Goal: Task Accomplishment & Management: Complete application form

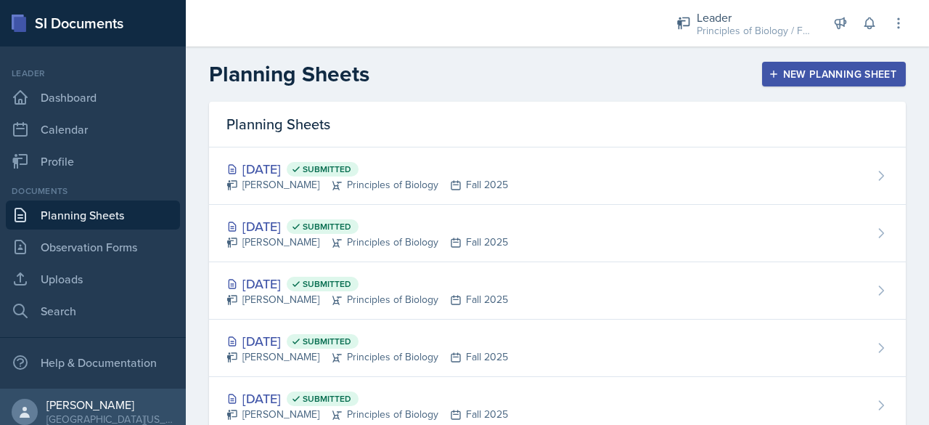
click at [780, 25] on div "Principles of Biology / Fall 2025" at bounding box center [755, 30] width 116 height 15
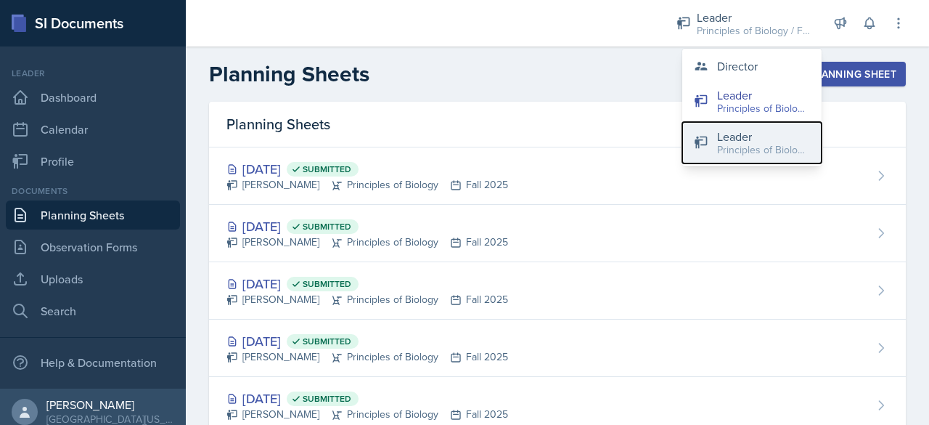
click at [720, 147] on div "Principles of Biology / Spring 2025" at bounding box center [763, 149] width 93 height 15
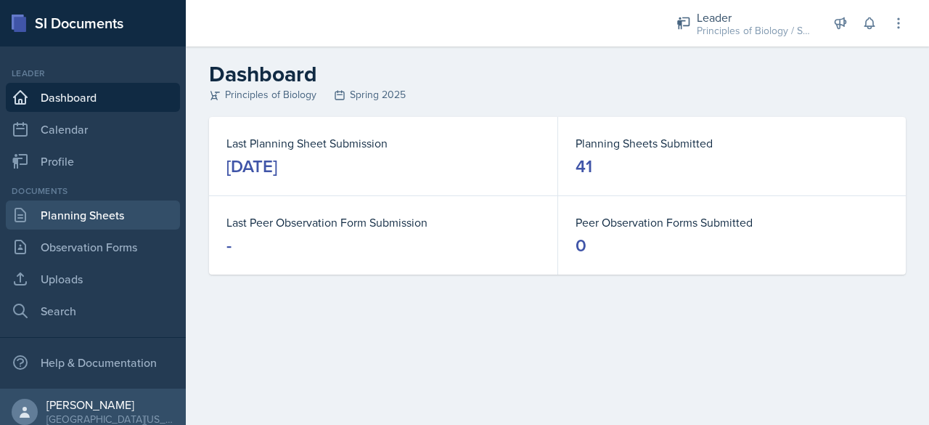
click at [119, 216] on link "Planning Sheets" at bounding box center [93, 214] width 174 height 29
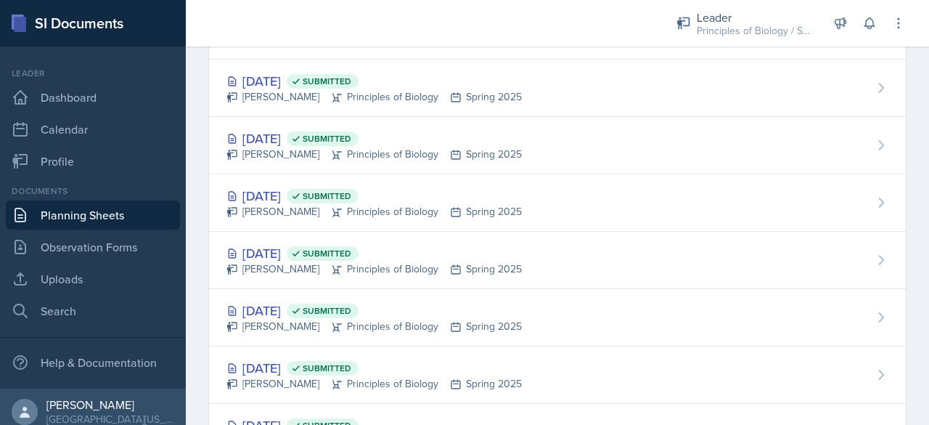
scroll to position [1924, 0]
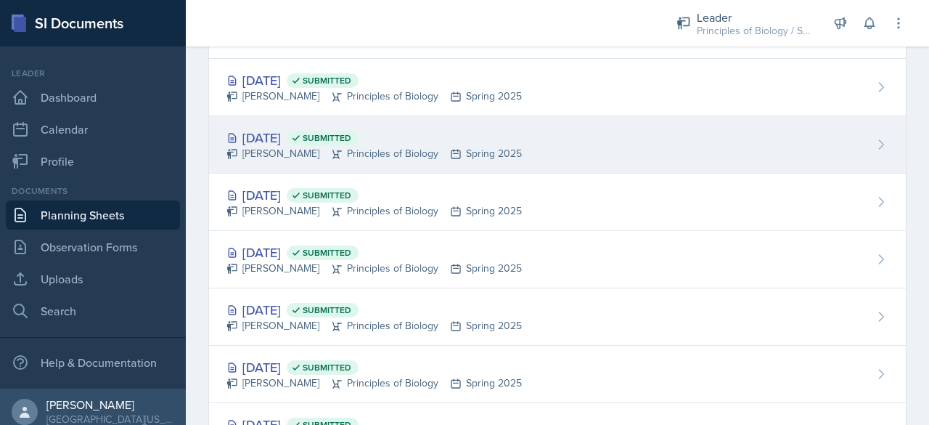
click at [298, 129] on div "[DATE] Submitted" at bounding box center [375, 138] width 296 height 20
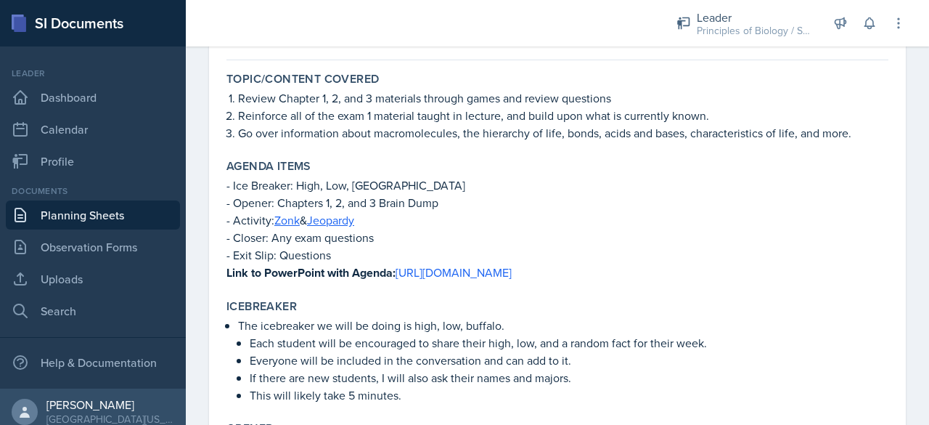
scroll to position [126, 0]
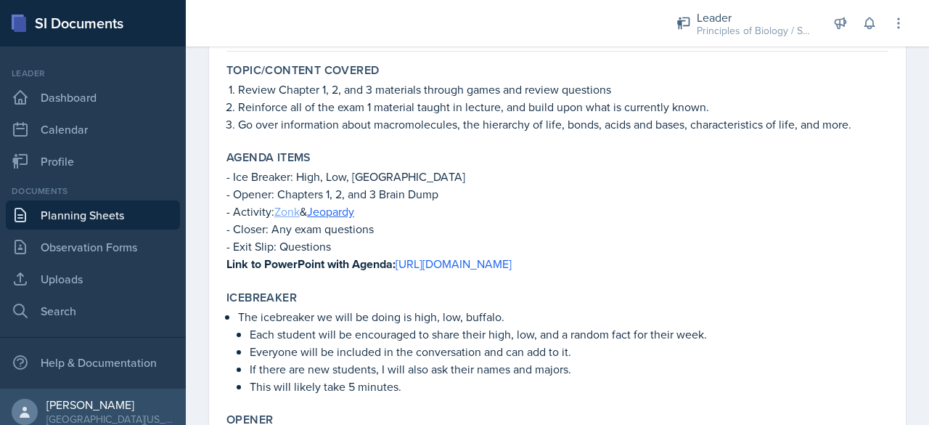
click at [288, 213] on link "Zonk" at bounding box center [286, 211] width 25 height 16
click at [339, 212] on link "Jeopardy" at bounding box center [330, 211] width 47 height 16
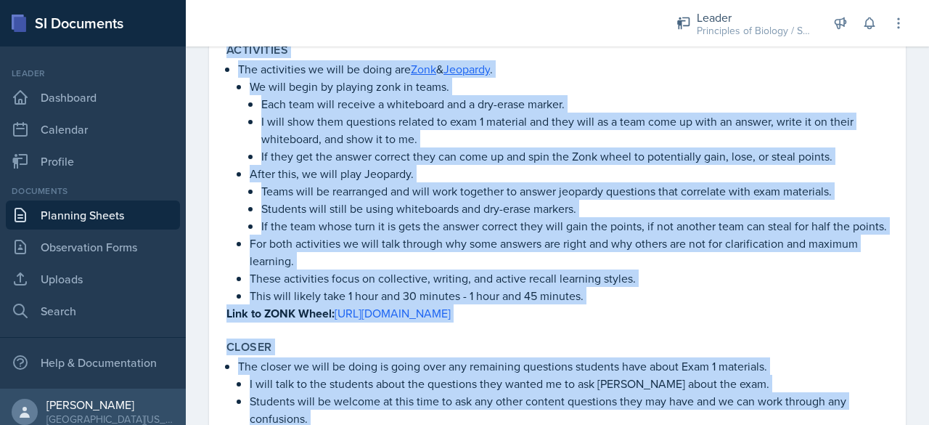
scroll to position [799, 0]
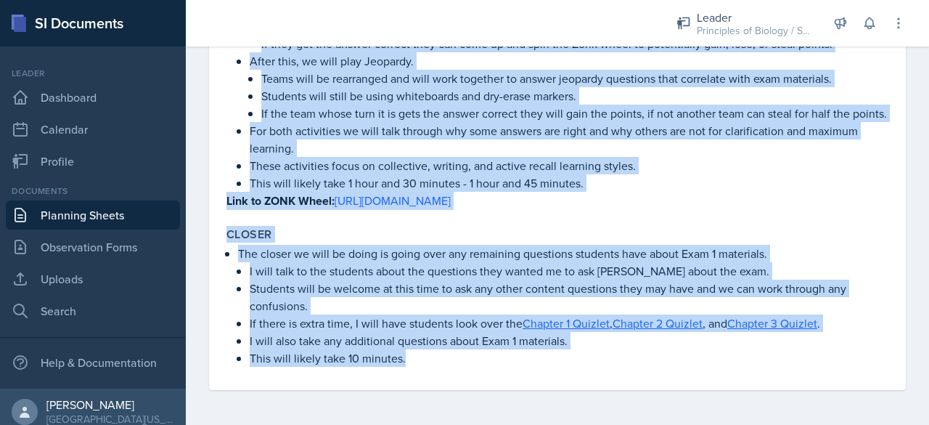
drag, startPoint x: 229, startPoint y: 197, endPoint x: 601, endPoint y: 451, distance: 451.0
click at [601, 424] on html "SI Documents Leader Dashboard Calendar Profile Documents Planning Sheets Observ…" at bounding box center [464, 212] width 929 height 425
copy div "Lorem/Ipsumdo Sitamet Consec Adipisc 3, 8, eli 4 seddoeius tempori utlab etd ma…"
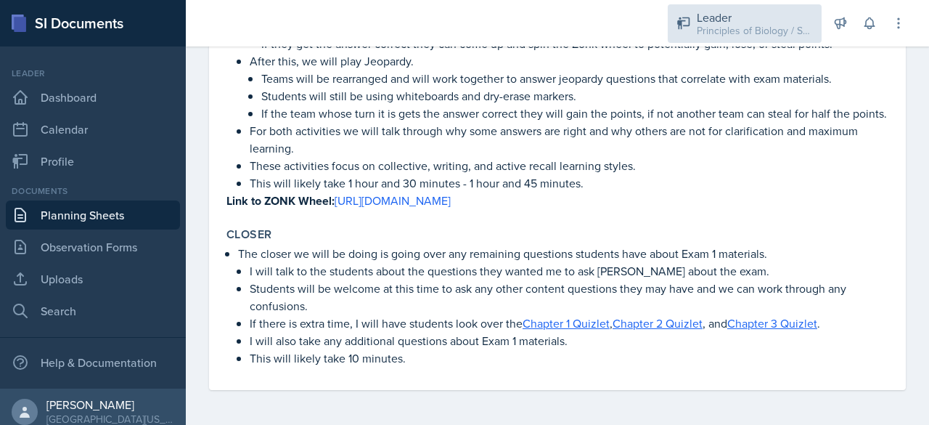
click at [752, 17] on div "Leader" at bounding box center [755, 17] width 116 height 17
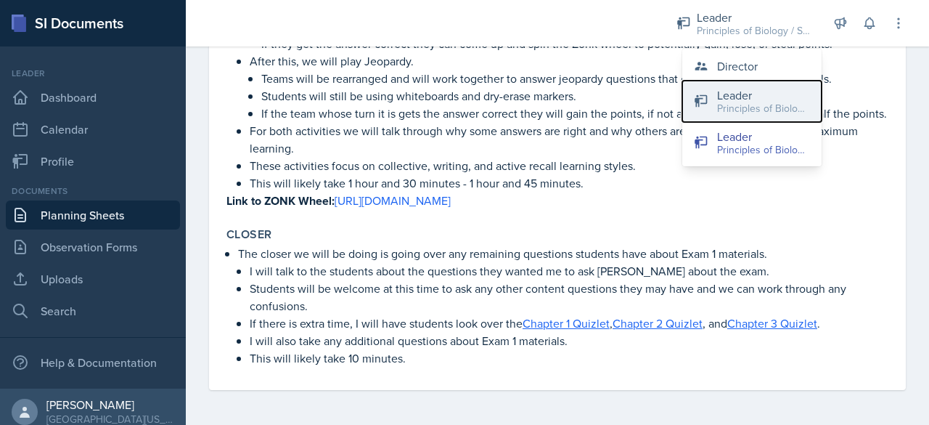
click at [758, 102] on div "Principles of Biology / Fall 2025" at bounding box center [763, 108] width 93 height 15
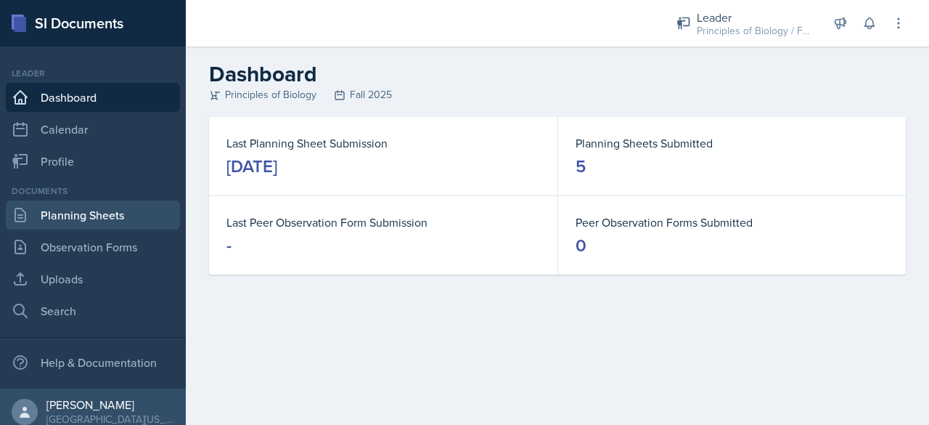
click at [73, 221] on link "Planning Sheets" at bounding box center [93, 214] width 174 height 29
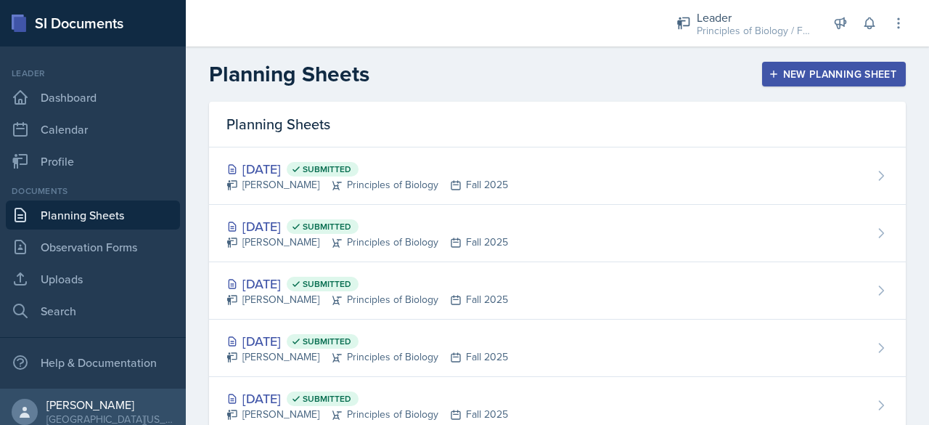
click at [778, 79] on div "New Planning Sheet" at bounding box center [834, 74] width 125 height 12
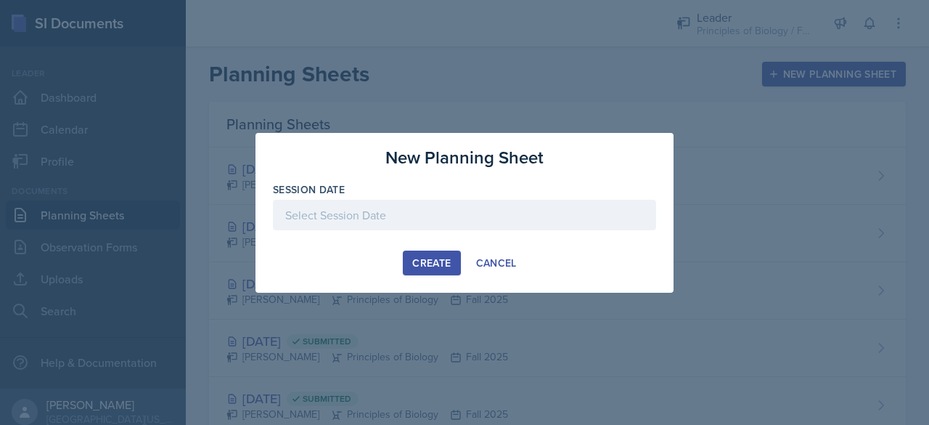
click at [456, 215] on div at bounding box center [464, 215] width 383 height 30
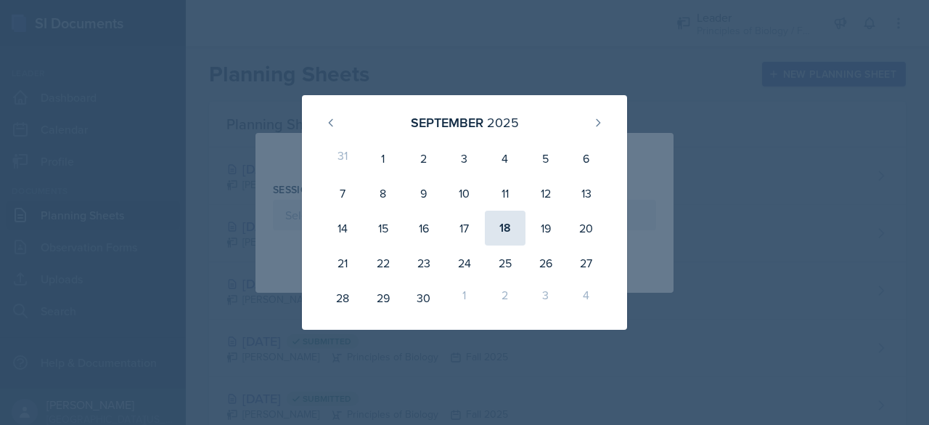
click at [510, 227] on div "18" at bounding box center [505, 228] width 41 height 35
type input "[DATE]"
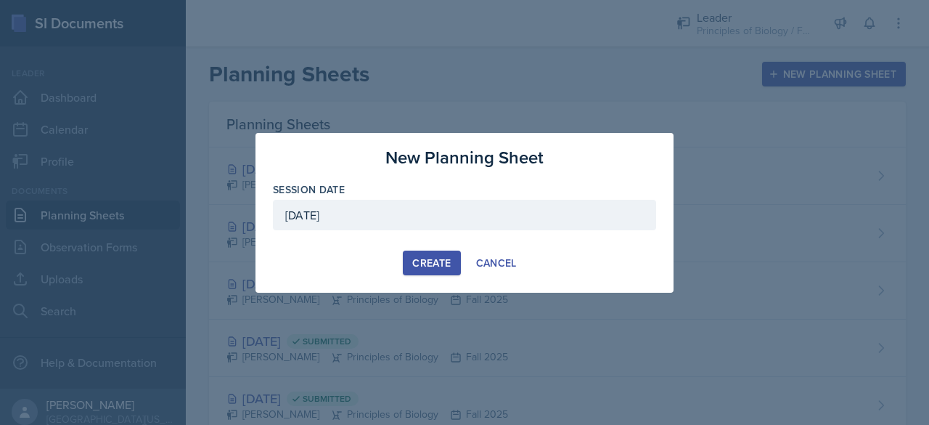
click at [421, 261] on div "Create" at bounding box center [431, 263] width 38 height 12
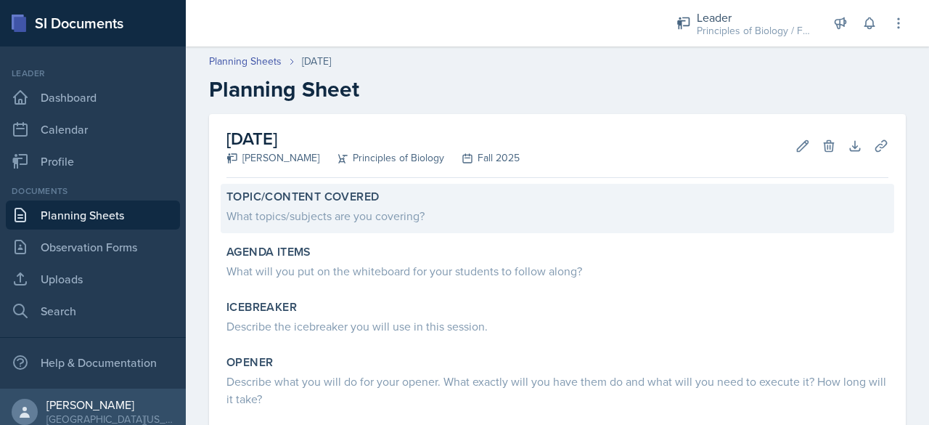
click at [385, 217] on div "What topics/subjects are you covering?" at bounding box center [558, 215] width 662 height 17
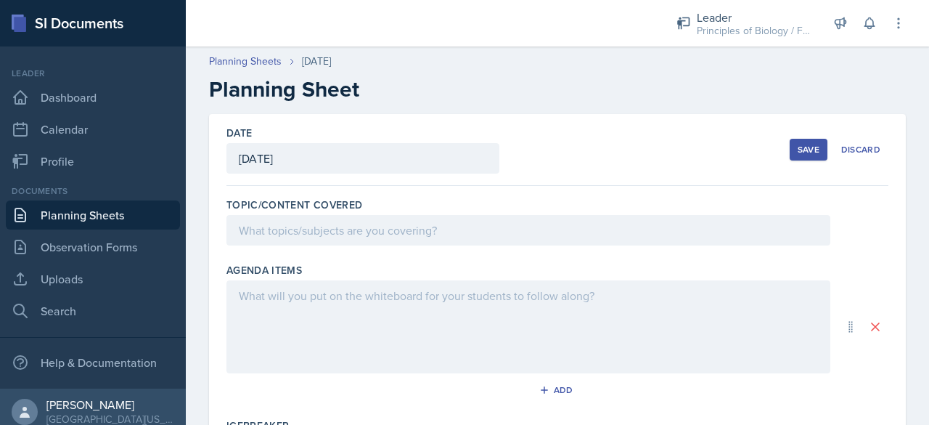
click at [357, 230] on div at bounding box center [529, 230] width 604 height 30
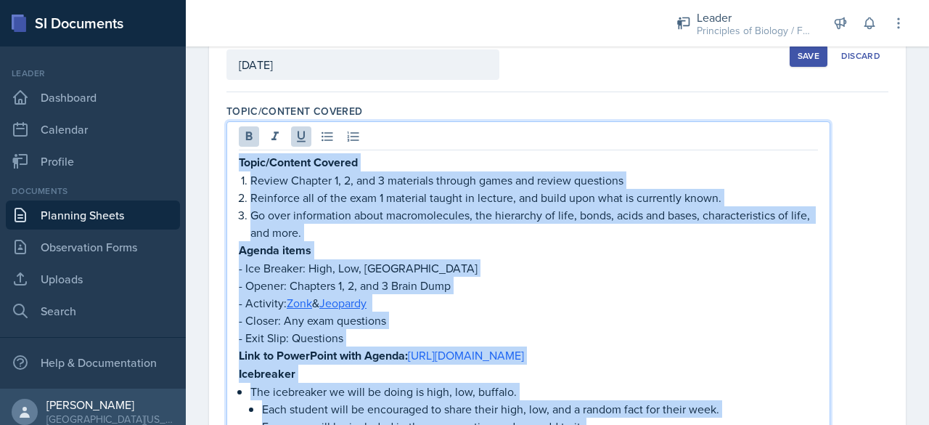
scroll to position [86, 0]
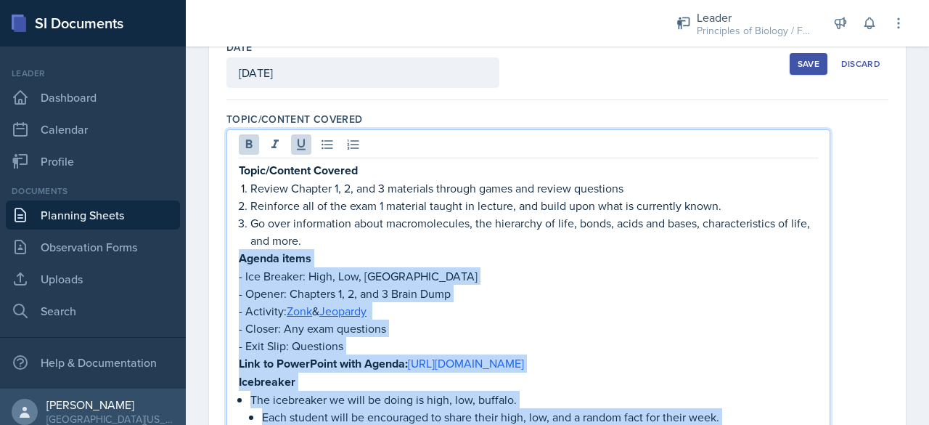
drag, startPoint x: 446, startPoint y: 301, endPoint x: 232, endPoint y: 260, distance: 218.2
copy div "Loremi dolor - Sit Ametcon: Adip, Eli, Seddoei - Tempor: Incididu 8, 2, utl 2 E…"
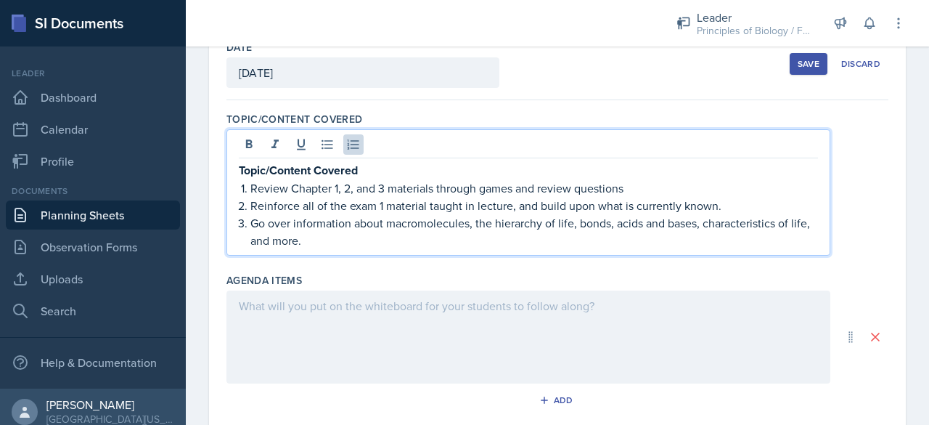
click at [381, 166] on p "Topic/Content Covered" at bounding box center [528, 170] width 579 height 18
click at [251, 187] on li "Review Chapter 1, 2, and 3 materials through games and review questions" at bounding box center [535, 187] width 568 height 17
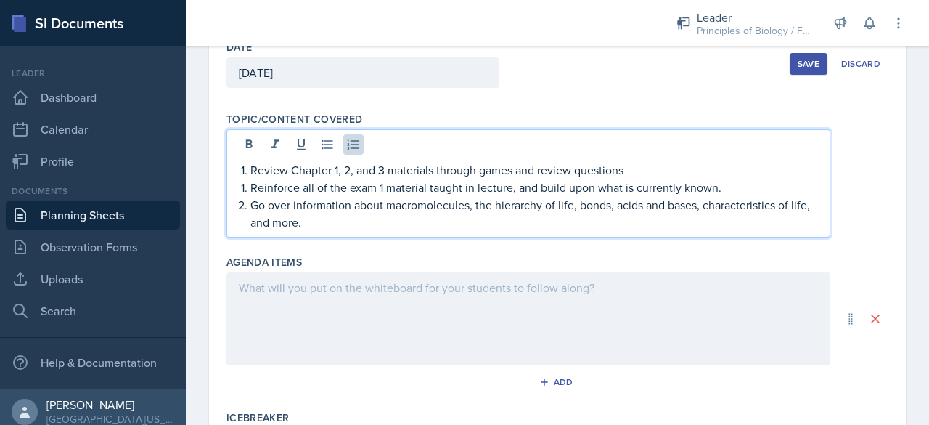
click at [251, 187] on li "Reinforce all of the exam 1 material taught in lecture, and build upon what is …" at bounding box center [535, 187] width 568 height 17
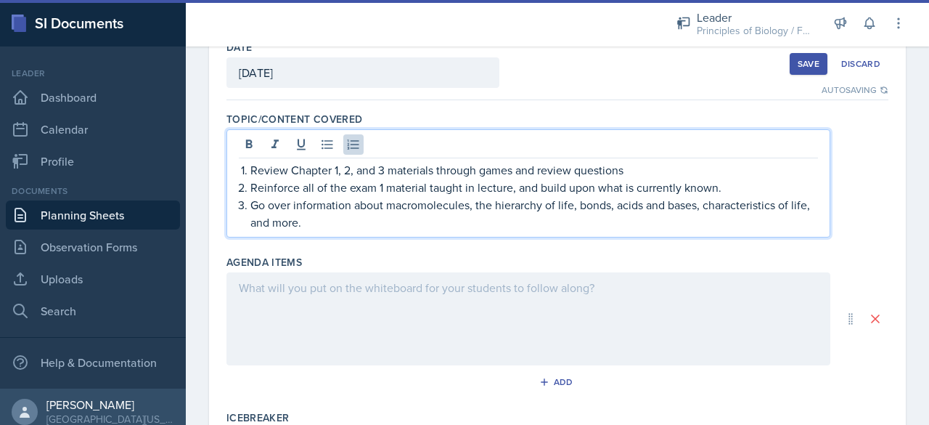
click at [274, 300] on div at bounding box center [529, 318] width 604 height 93
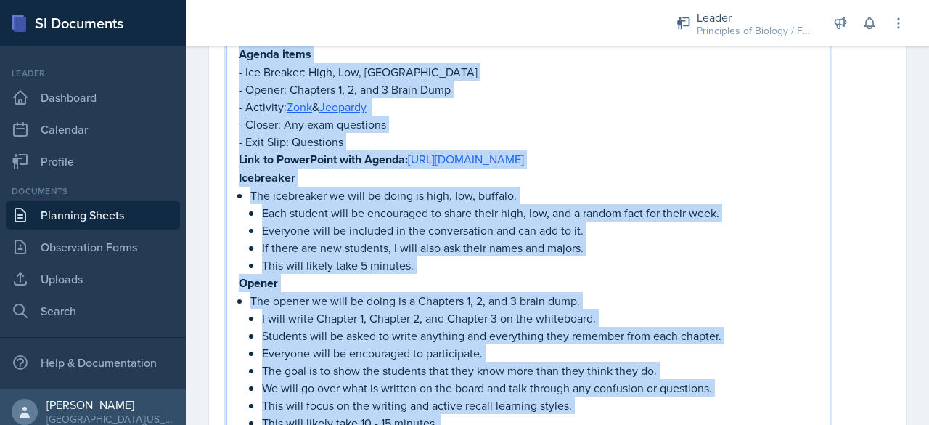
scroll to position [319, 0]
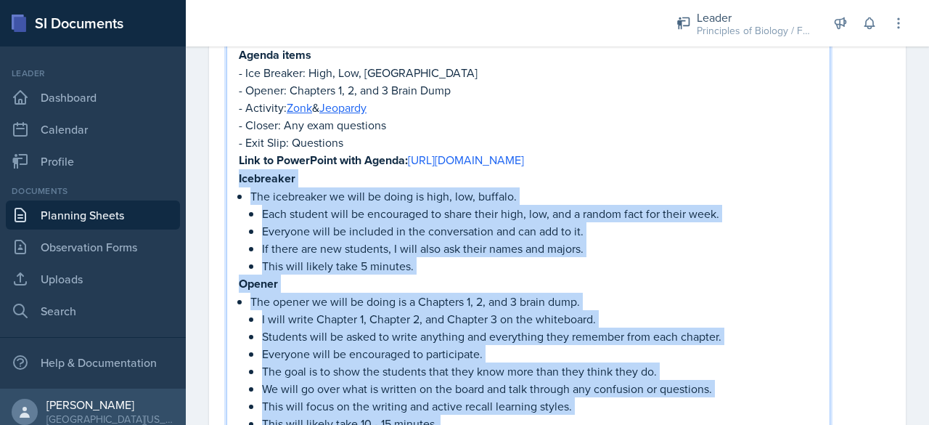
drag, startPoint x: 449, startPoint y: 332, endPoint x: 234, endPoint y: 174, distance: 266.5
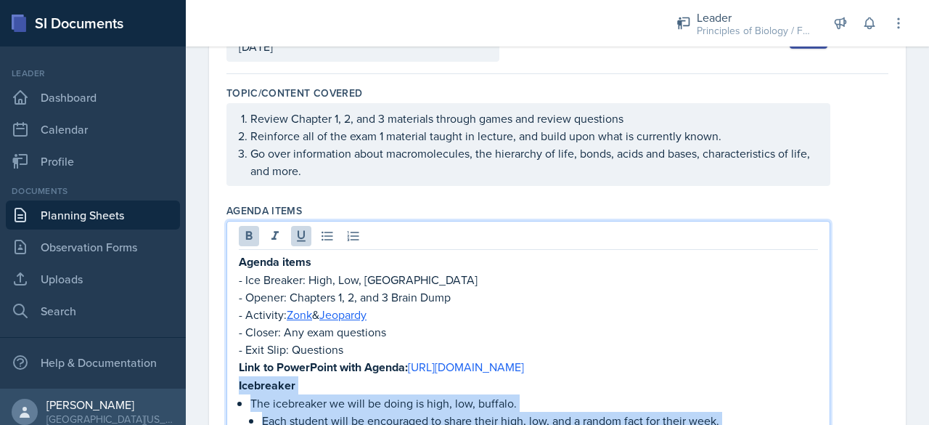
scroll to position [111, 0]
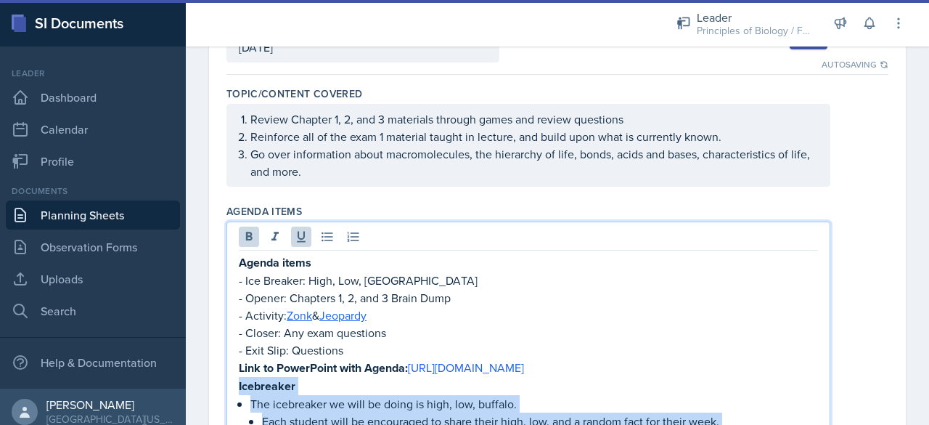
copy div "Loremipsum Dol sitametcon ad elit se doeiu te inci, utl, etdolor. Magn aliquae …"
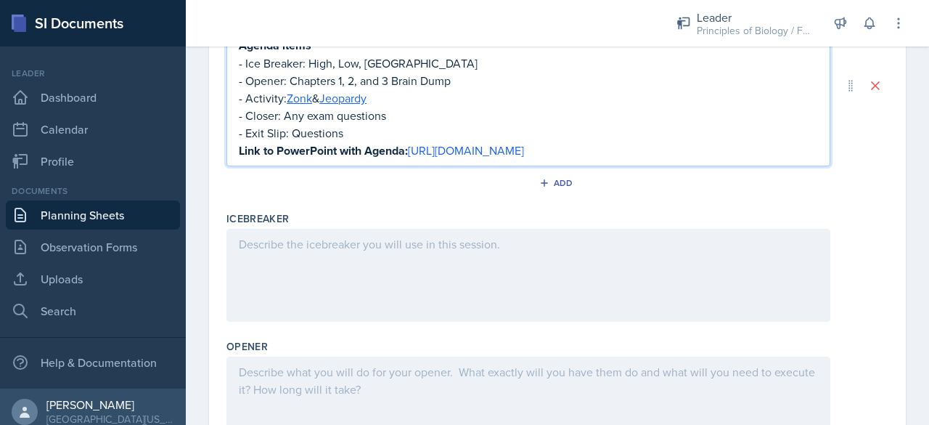
click at [257, 248] on p at bounding box center [528, 243] width 579 height 17
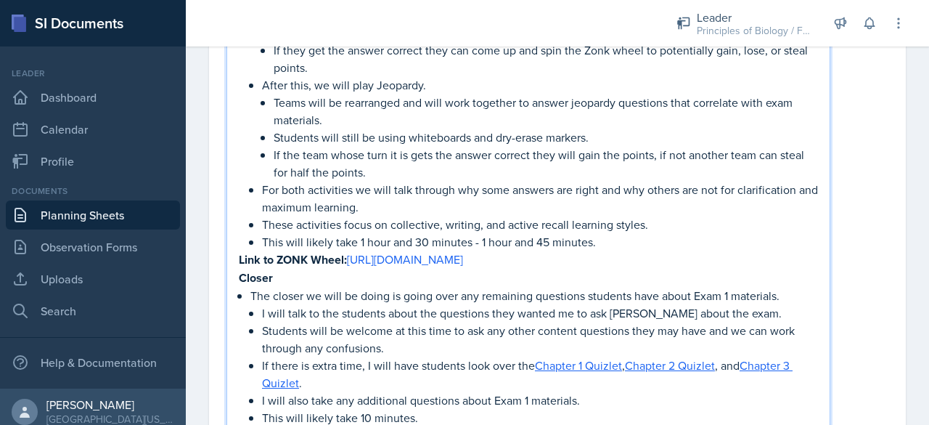
scroll to position [947, 0]
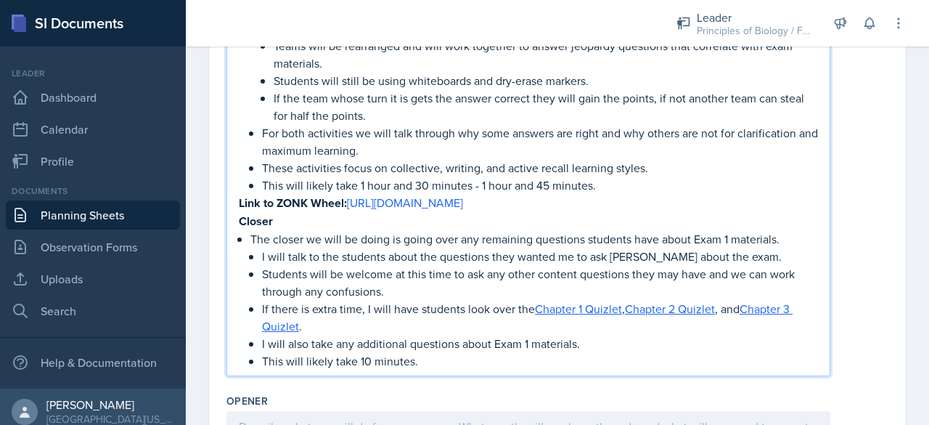
drag, startPoint x: 423, startPoint y: 357, endPoint x: 288, endPoint y: 172, distance: 228.2
drag, startPoint x: 288, startPoint y: 172, endPoint x: 558, endPoint y: 351, distance: 323.2
click at [558, 352] on p "This will likely take 10 minutes." at bounding box center [540, 360] width 556 height 17
drag, startPoint x: 452, startPoint y: 361, endPoint x: 316, endPoint y: 163, distance: 240.7
drag, startPoint x: 316, startPoint y: 163, endPoint x: 583, endPoint y: 326, distance: 313.2
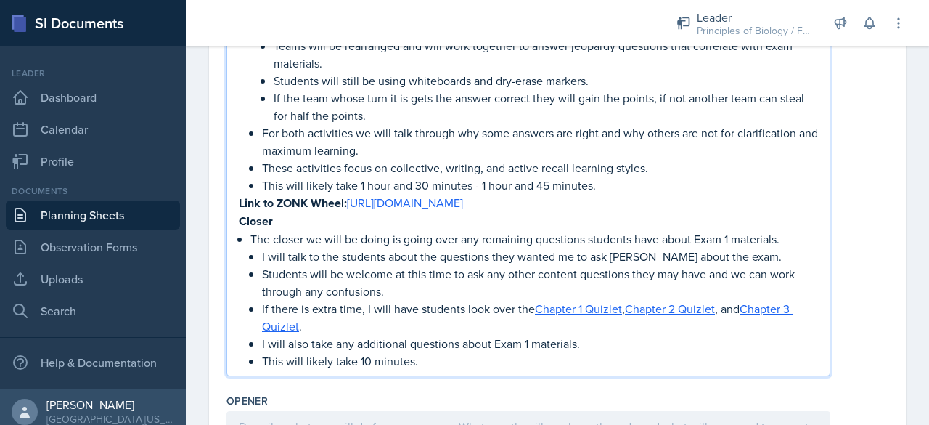
click at [583, 326] on p "If there is extra time, I will have students look over the Chapter 1 Quizlet , …" at bounding box center [540, 317] width 556 height 35
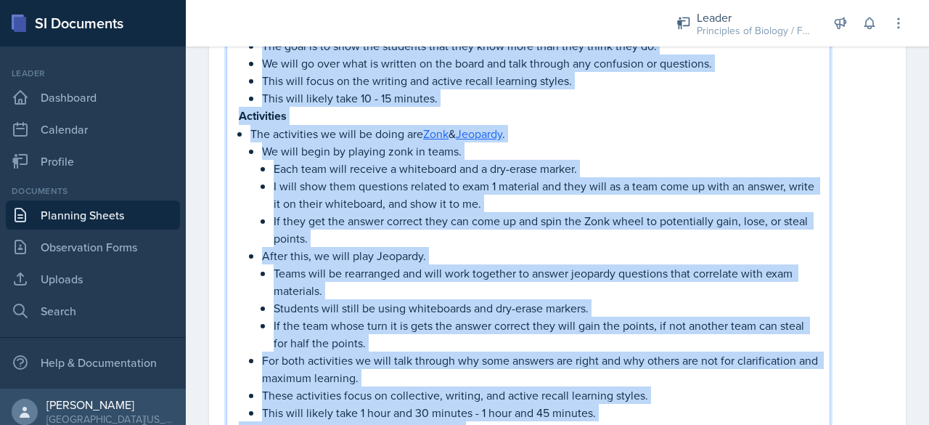
scroll to position [524, 0]
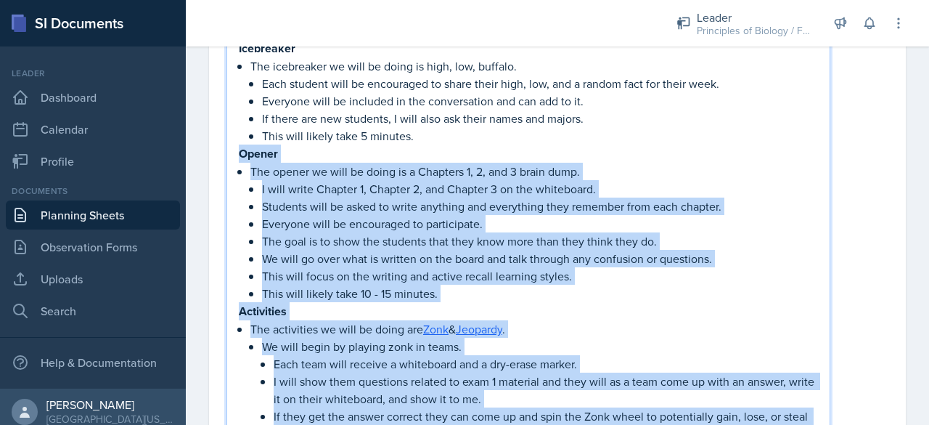
drag, startPoint x: 423, startPoint y: 357, endPoint x: 235, endPoint y: 150, distance: 279.6
click at [235, 150] on div "Icebreaker The icebreaker we will be doing is high, low, buffalo. Each student …" at bounding box center [529, 403] width 604 height 792
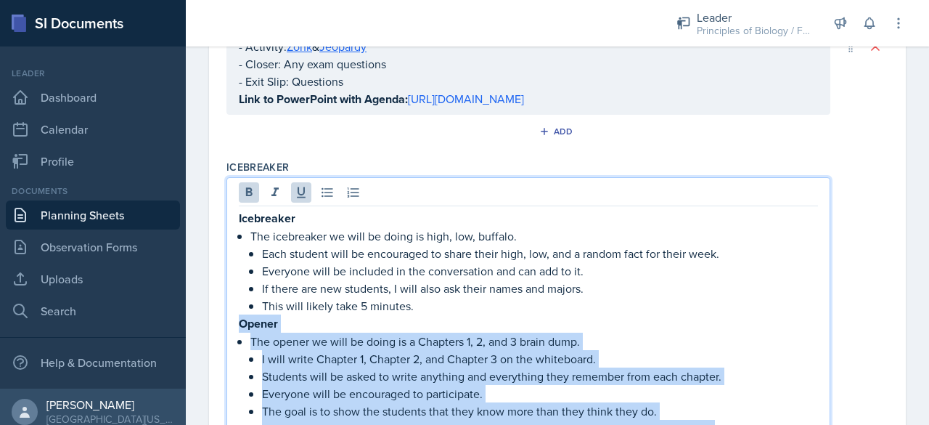
scroll to position [356, 0]
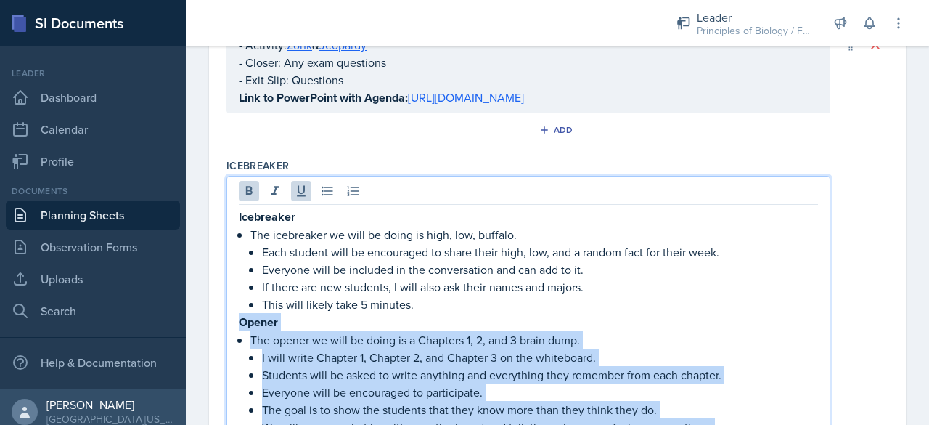
copy div "Loremi Dol sitame co adip el seddo ei t Incididu 7, 0, utl 2 etdol magn. A enim…"
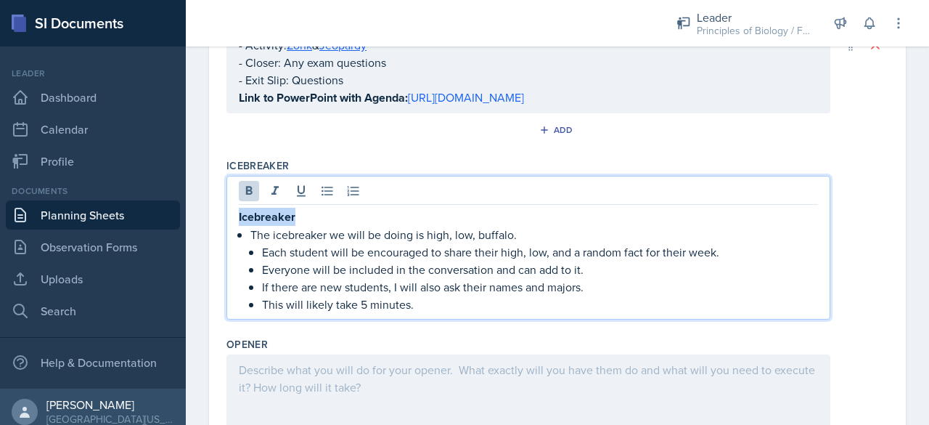
drag, startPoint x: 314, startPoint y: 216, endPoint x: 170, endPoint y: 204, distance: 144.2
click at [170, 204] on div "SI Documents Leader Dashboard Calendar Profile Documents Planning Sheets Observ…" at bounding box center [464, 212] width 929 height 425
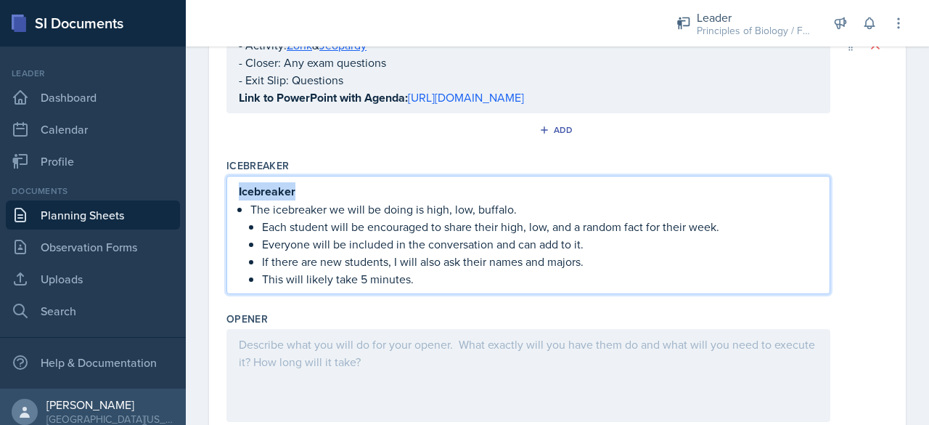
scroll to position [330, 0]
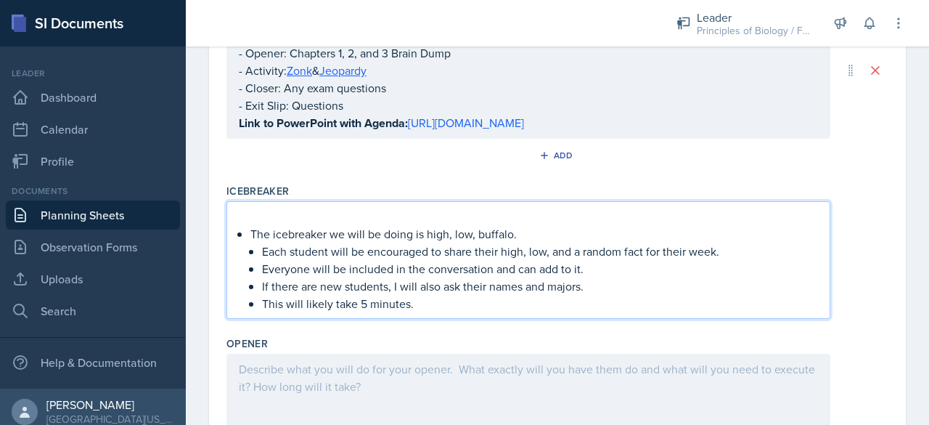
click at [251, 227] on p "The icebreaker we will be doing is high, low, buffalo." at bounding box center [535, 233] width 568 height 17
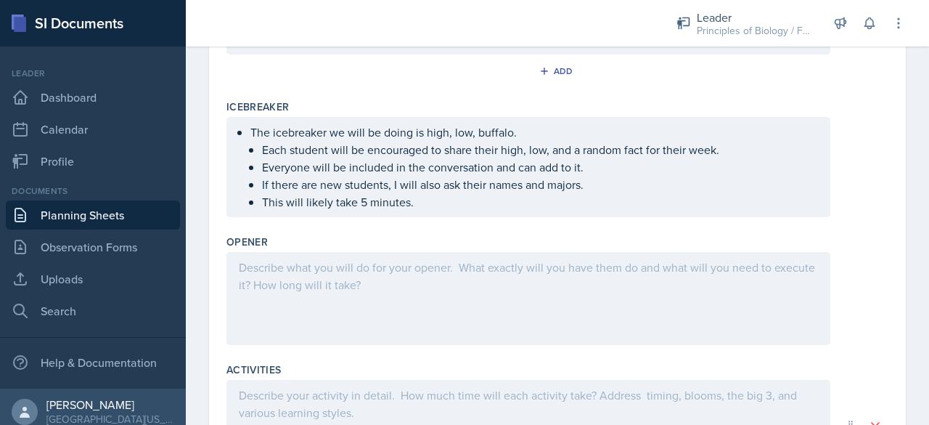
click at [259, 277] on div at bounding box center [529, 298] width 604 height 93
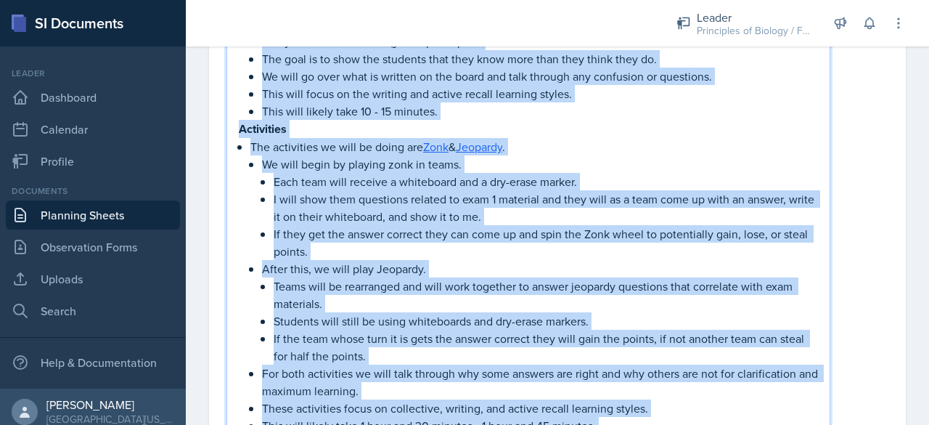
scroll to position [603, 0]
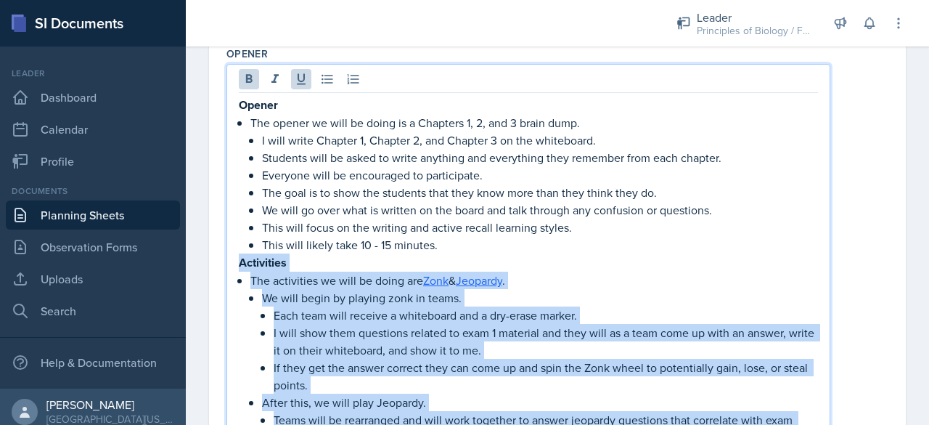
drag, startPoint x: 448, startPoint y: 336, endPoint x: 239, endPoint y: 260, distance: 222.6
click at [239, 260] on div "Opener The opener we will be doing is a Chapters 1, 2, and 3 brain dump. I will…" at bounding box center [528, 428] width 579 height 665
copy div "Loremipsum Dol sitametcon ad elit se doeiu tem Inci & Utlabore . Et dolo magna …"
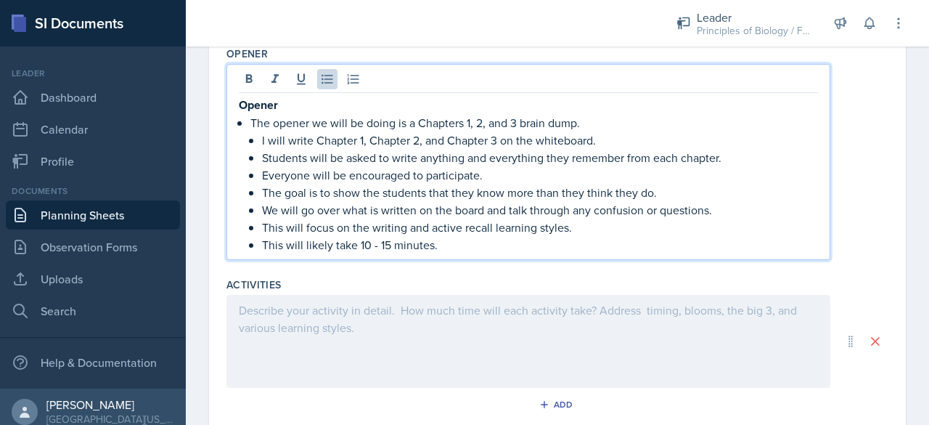
click at [276, 306] on div at bounding box center [529, 341] width 604 height 93
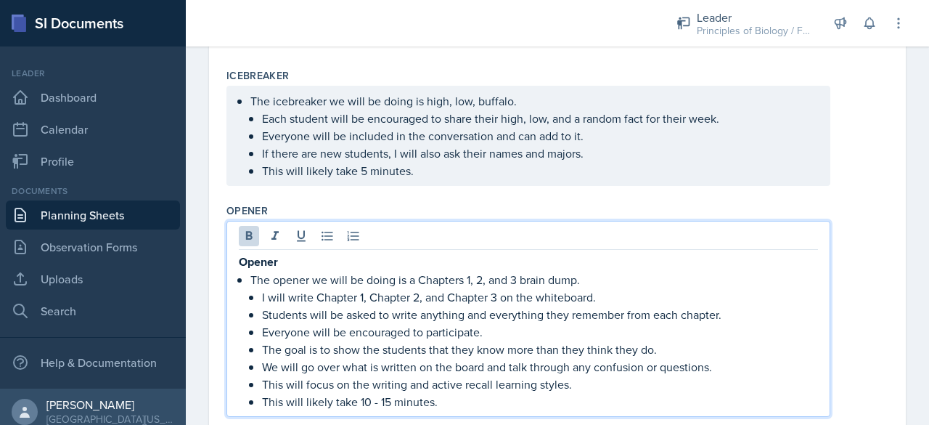
scroll to position [471, 0]
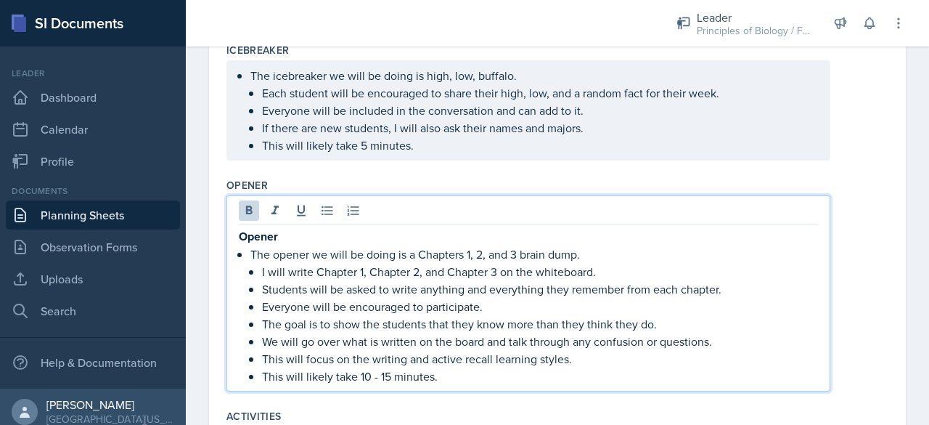
click at [312, 234] on p "Opener" at bounding box center [528, 236] width 579 height 18
click at [251, 252] on p "The opener we will be doing is a Chapters 1, 2, and 3 brain dump." at bounding box center [535, 253] width 568 height 17
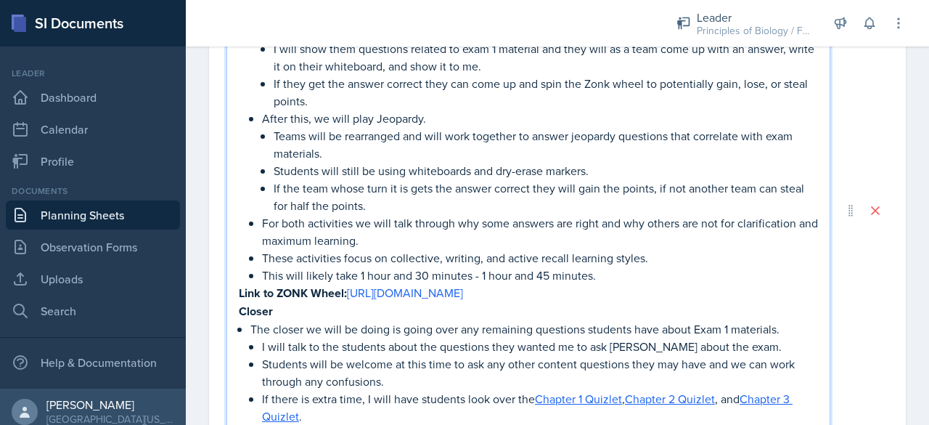
scroll to position [1052, 0]
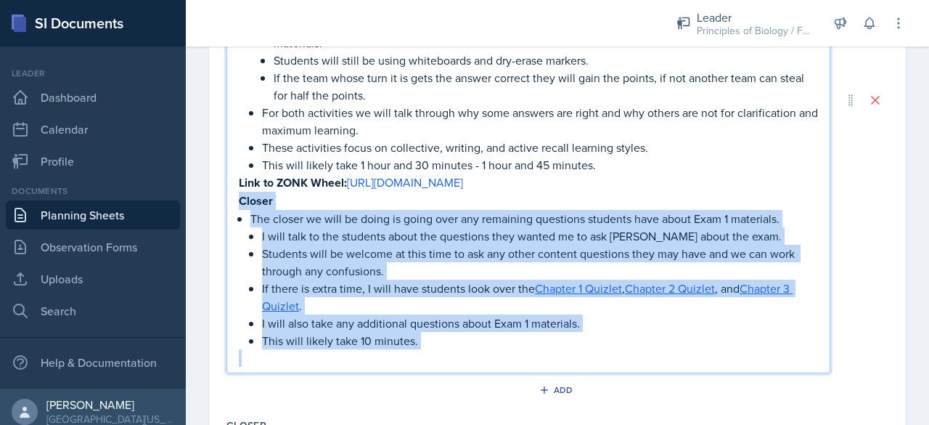
drag, startPoint x: 439, startPoint y: 349, endPoint x: 234, endPoint y: 199, distance: 253.6
click at [234, 199] on div "Activities The activities we will be doing are Zonk & Jeopardy . We will begin …" at bounding box center [529, 100] width 604 height 546
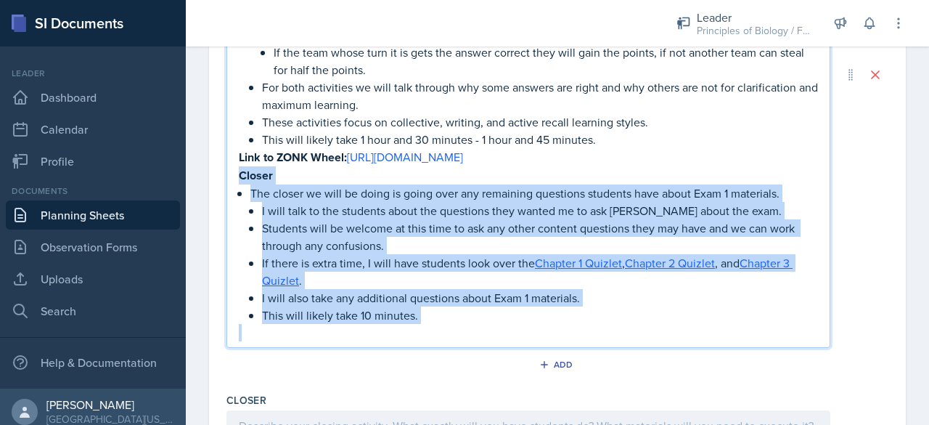
scroll to position [1027, 0]
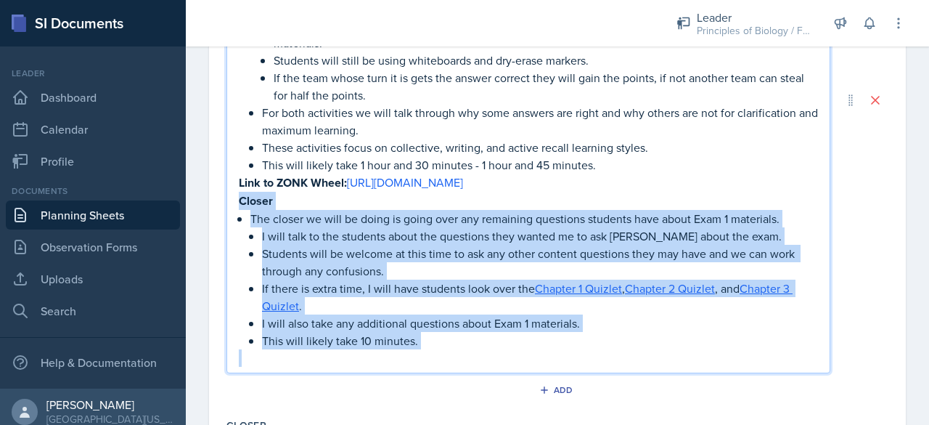
copy div "Closer The closer we will be doing is going over any remaining questions studen…"
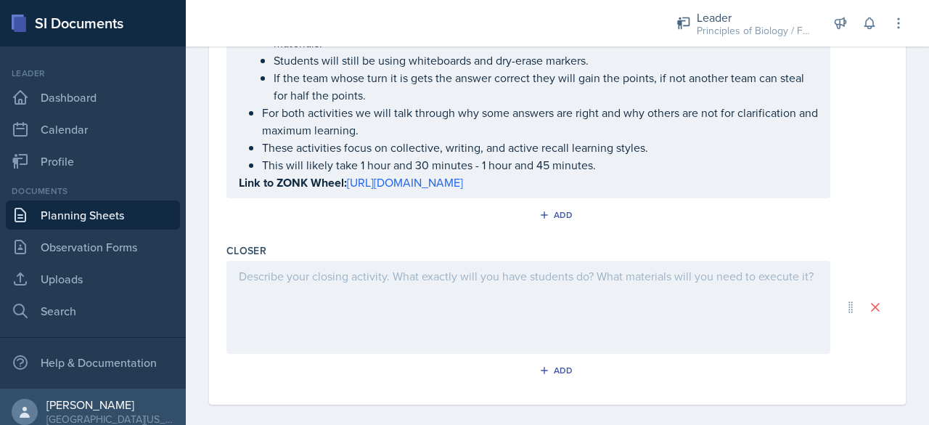
click at [269, 291] on div at bounding box center [529, 307] width 604 height 93
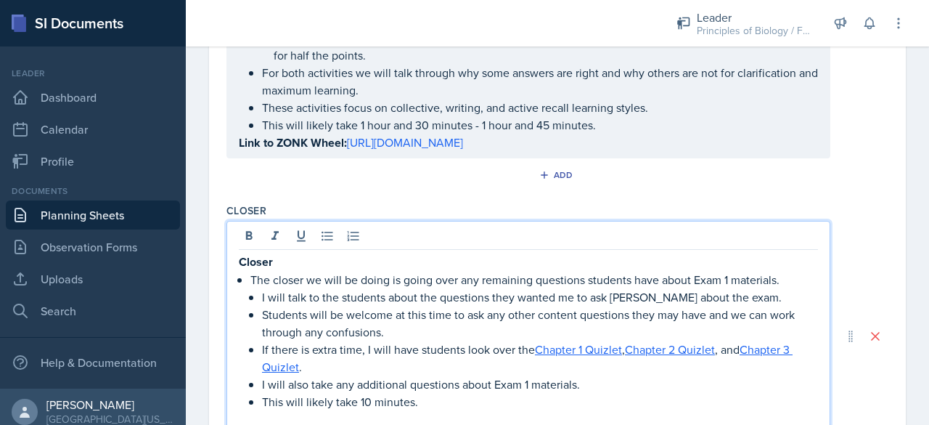
scroll to position [1108, 0]
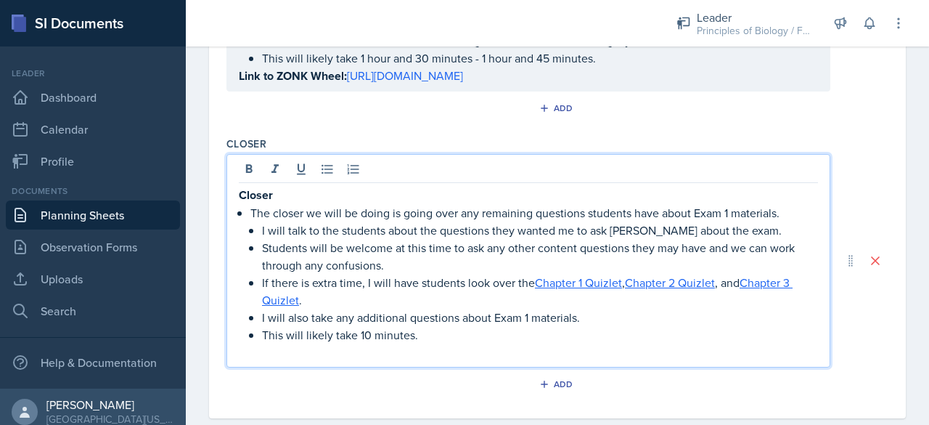
click at [273, 343] on p at bounding box center [528, 351] width 579 height 17
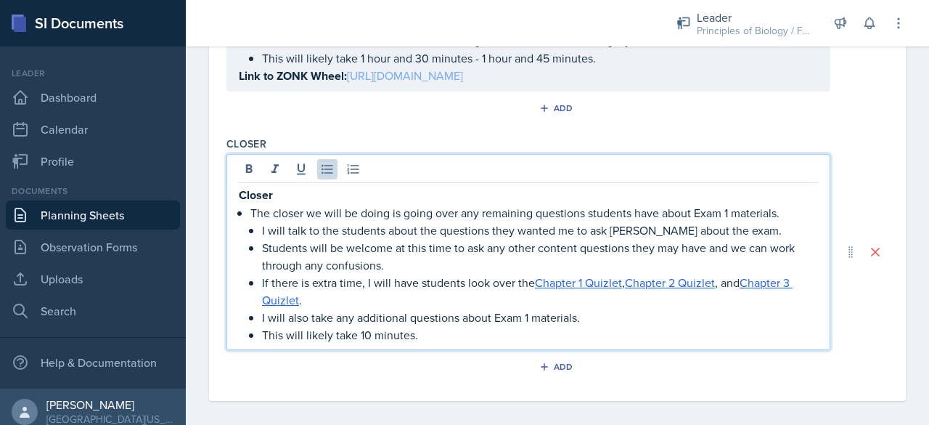
click at [385, 79] on link "[URL][DOMAIN_NAME]" at bounding box center [405, 76] width 116 height 16
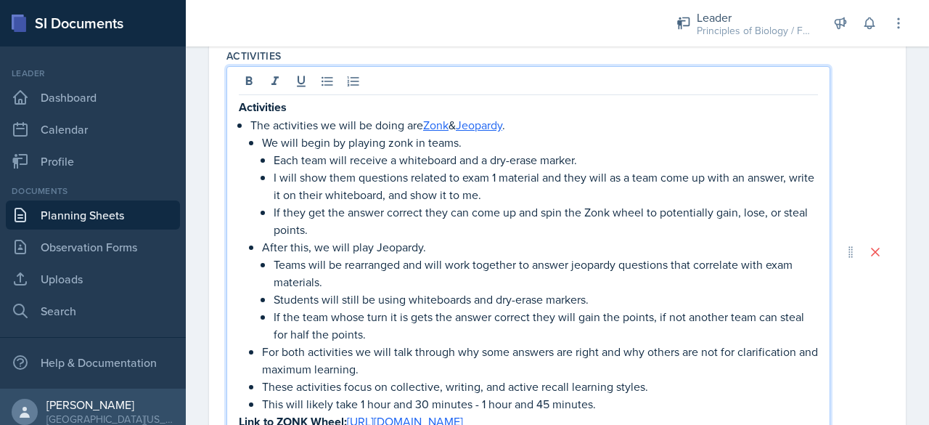
scroll to position [766, 0]
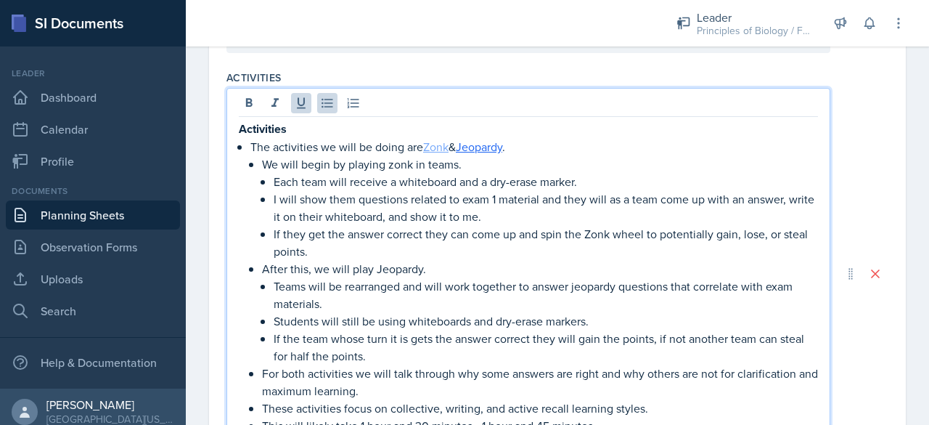
click at [436, 145] on link "Zonk" at bounding box center [435, 147] width 25 height 16
click at [487, 144] on link "Jeopardy" at bounding box center [479, 147] width 46 height 16
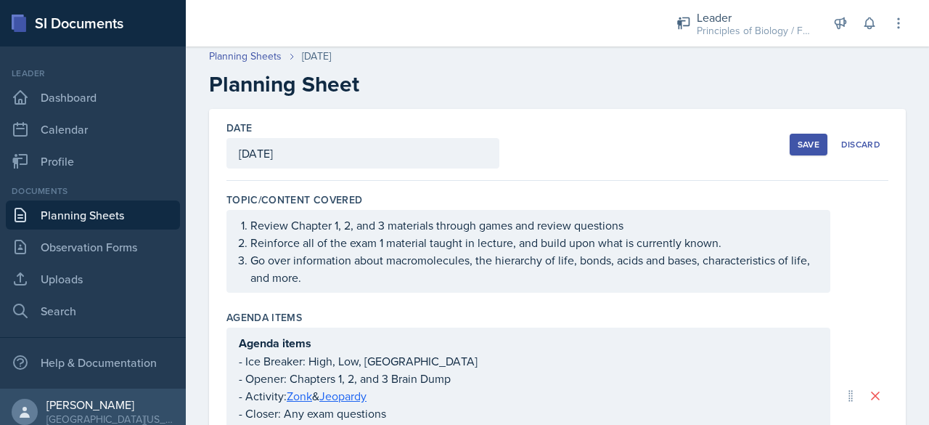
scroll to position [0, 0]
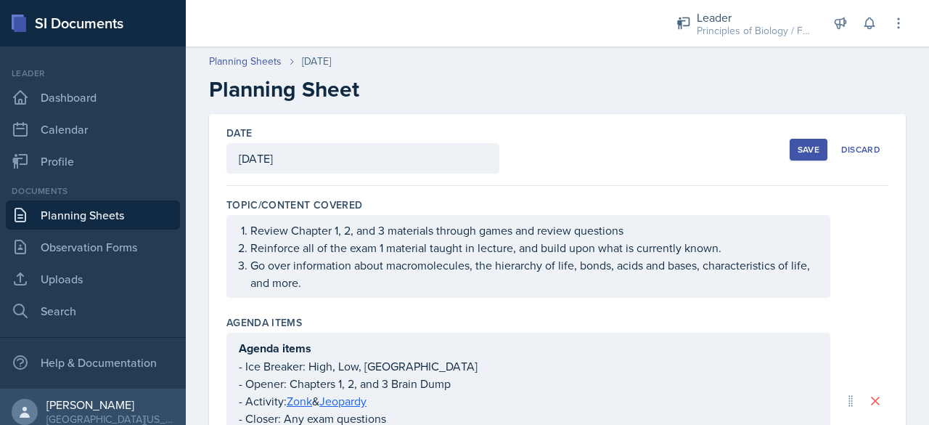
click at [798, 147] on div "Save" at bounding box center [809, 150] width 22 height 12
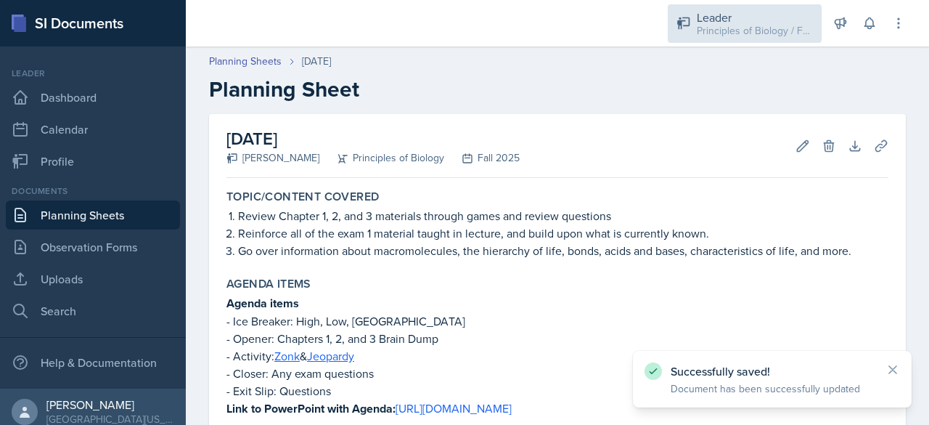
click at [699, 21] on div "Leader" at bounding box center [755, 17] width 116 height 17
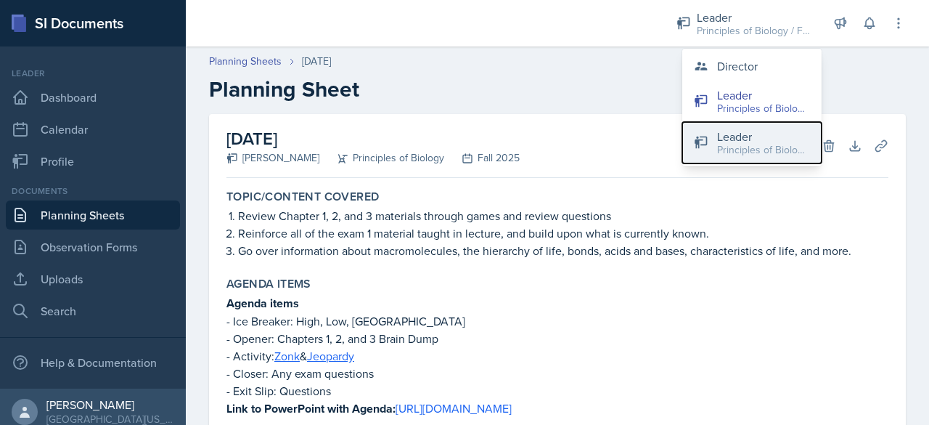
click at [723, 137] on div "Leader" at bounding box center [763, 136] width 93 height 17
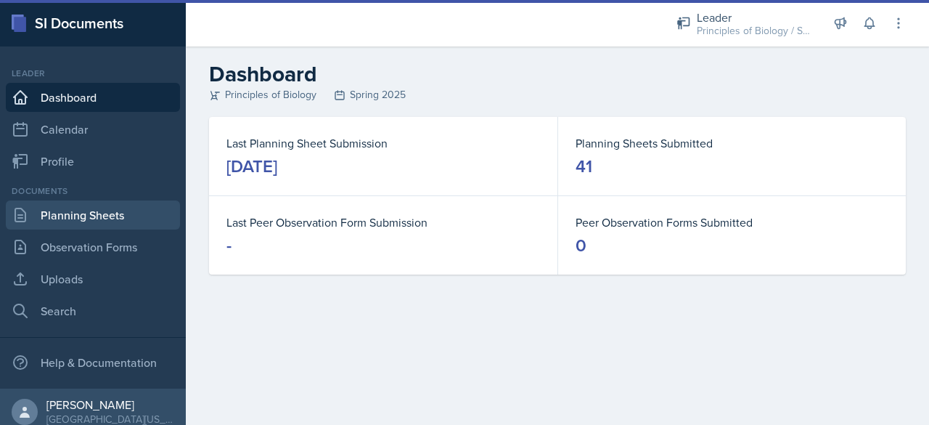
click at [81, 211] on link "Planning Sheets" at bounding box center [93, 214] width 174 height 29
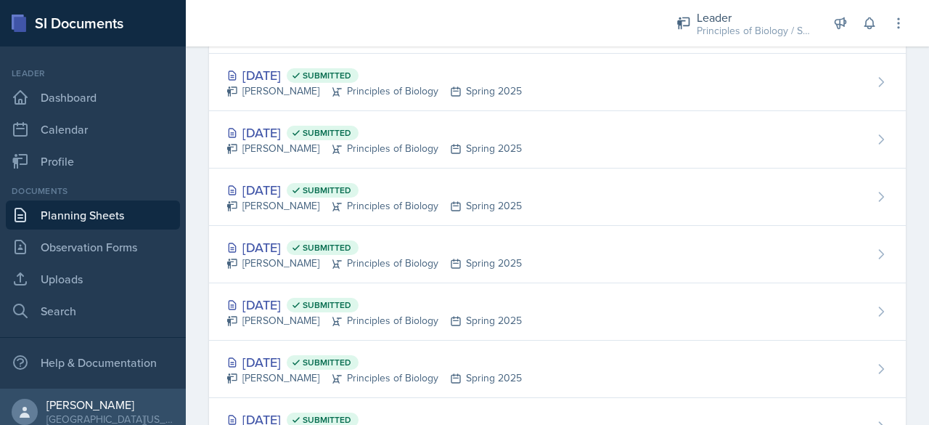
scroll to position [1873, 0]
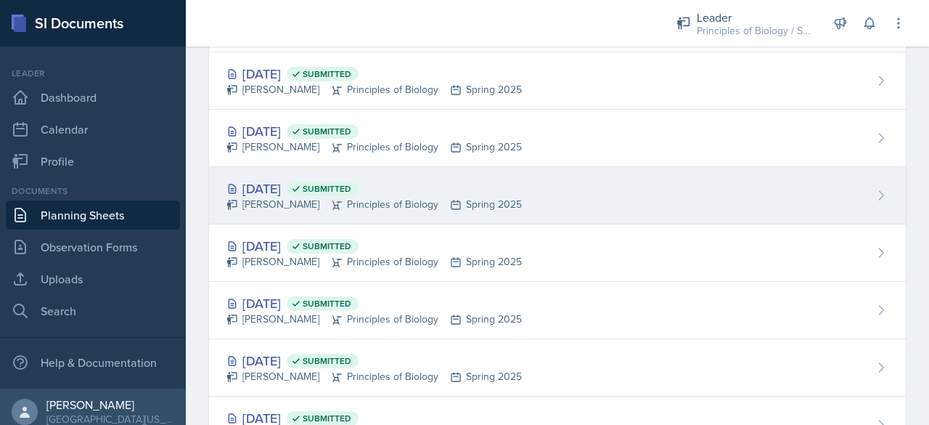
click at [273, 168] on div "[DATE] Submitted [PERSON_NAME] Principles of Biology Spring 2025" at bounding box center [557, 195] width 697 height 57
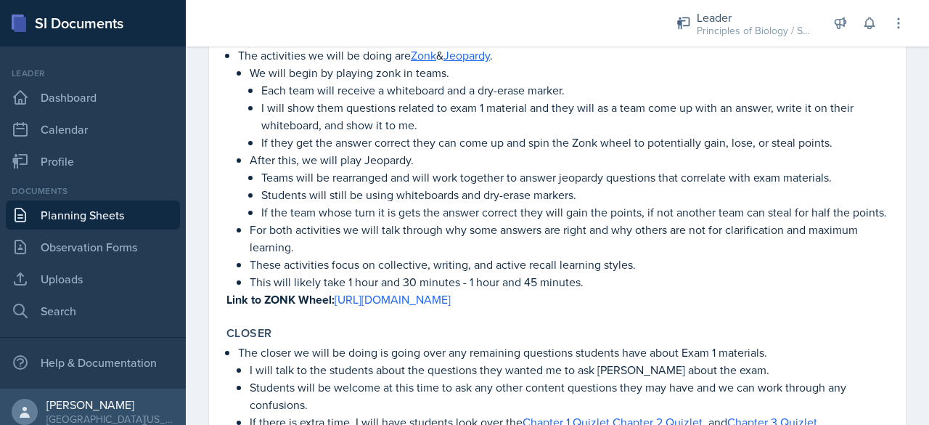
scroll to position [685, 0]
click at [474, 308] on p "Link to ZONK Wheel: [URL][DOMAIN_NAME]" at bounding box center [558, 299] width 662 height 18
click at [471, 290] on p "This will likely take 1 hour and 30 minutes - 1 hour and 45 minutes." at bounding box center [569, 280] width 639 height 17
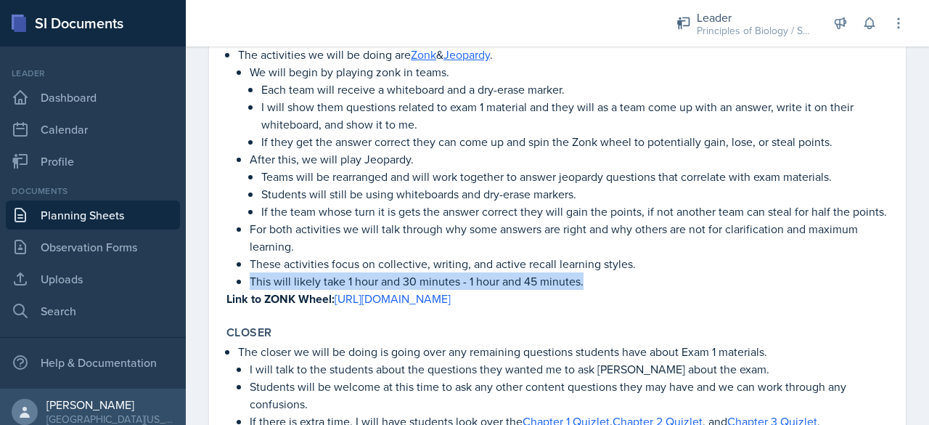
click at [471, 290] on p "This will likely take 1 hour and 30 minutes - 1 hour and 45 minutes." at bounding box center [569, 280] width 639 height 17
click at [473, 290] on p "This will likely take 1 hour and 30 minutes - 1 hour and 45 minutes." at bounding box center [569, 280] width 639 height 17
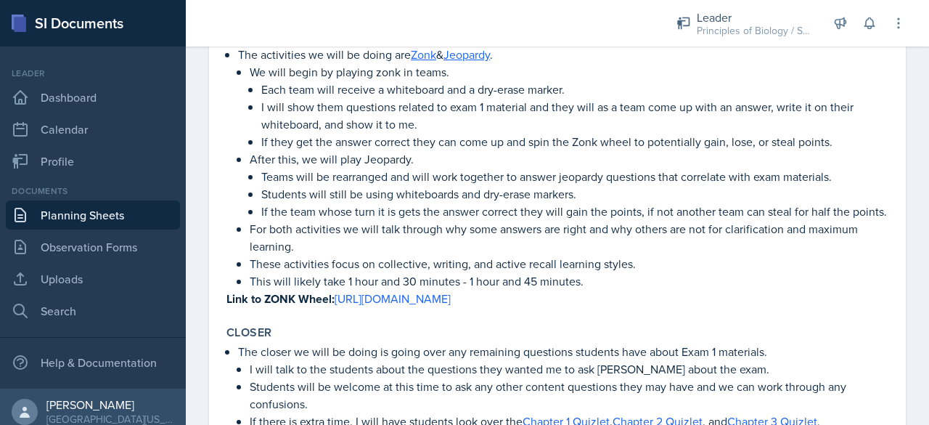
click at [472, 308] on p "Link to ZONK Wheel: [URL][DOMAIN_NAME]" at bounding box center [558, 299] width 662 height 18
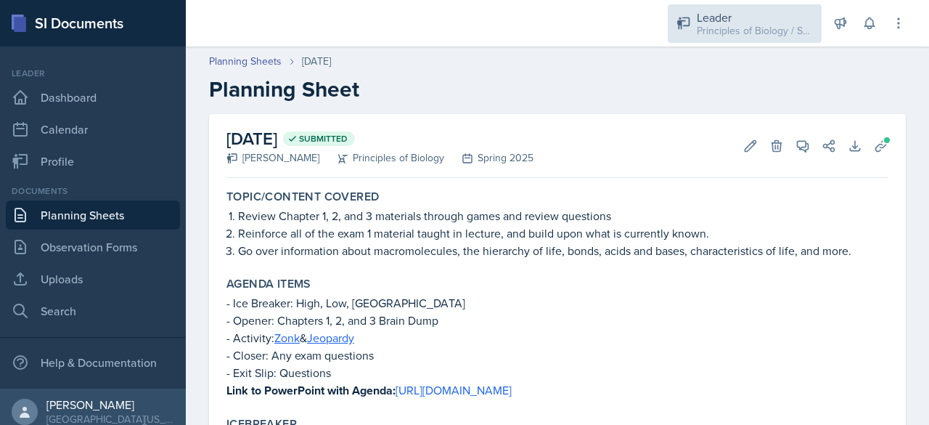
click at [710, 20] on div "Leader" at bounding box center [755, 17] width 116 height 17
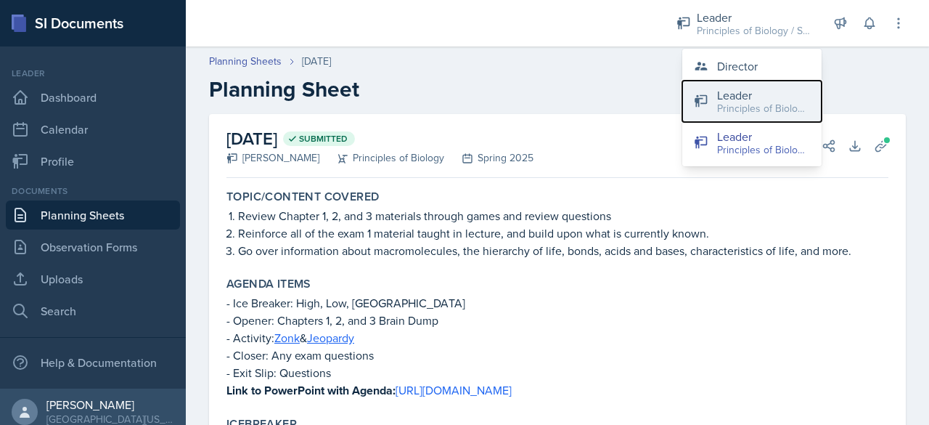
click at [713, 111] on button "Leader Principles of Biology / Fall 2025" at bounding box center [752, 101] width 139 height 41
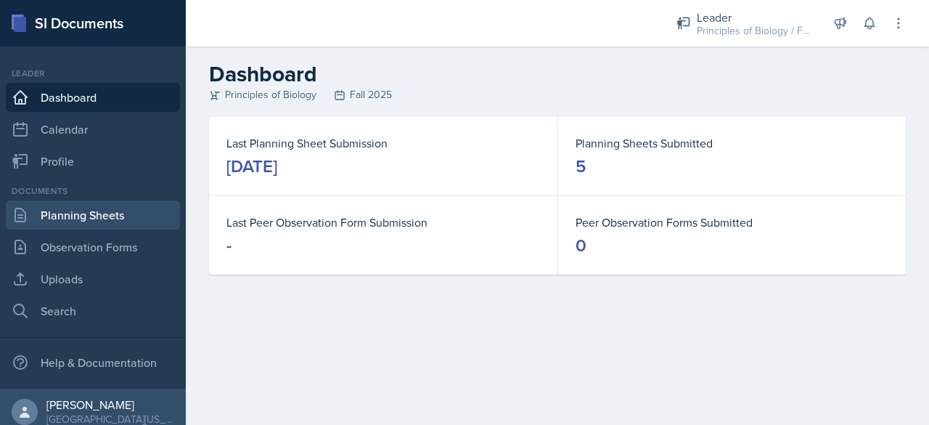
click at [119, 220] on link "Planning Sheets" at bounding box center [93, 214] width 174 height 29
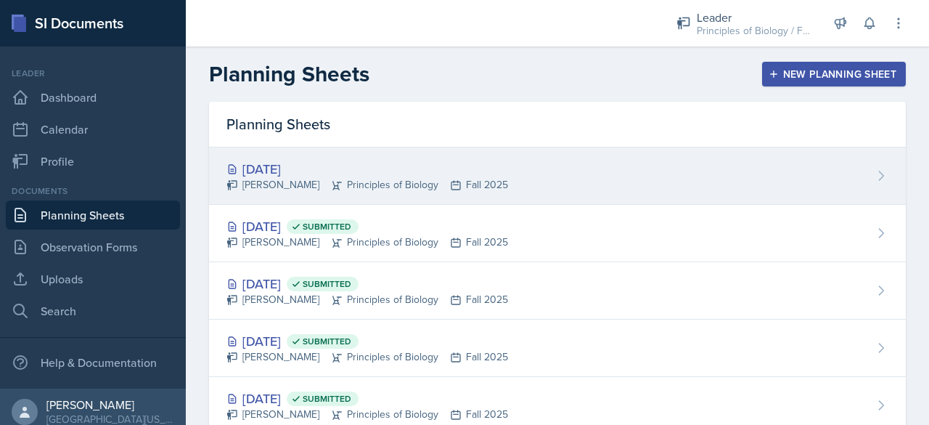
click at [299, 166] on div "[DATE]" at bounding box center [368, 169] width 282 height 20
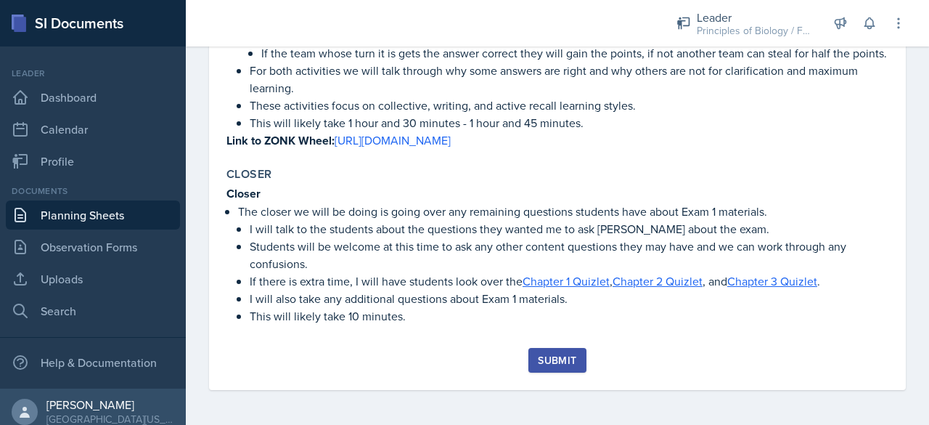
scroll to position [895, 0]
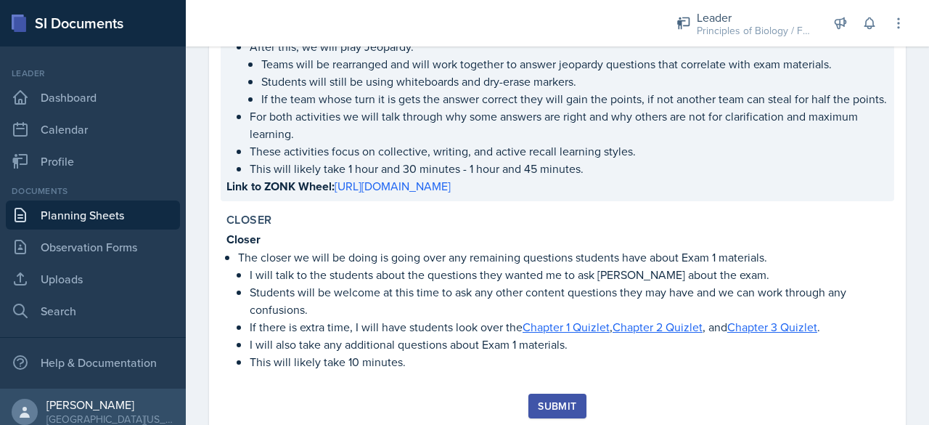
click at [471, 195] on p "Link to ZONK Wheel: [URL][DOMAIN_NAME]" at bounding box center [558, 186] width 662 height 18
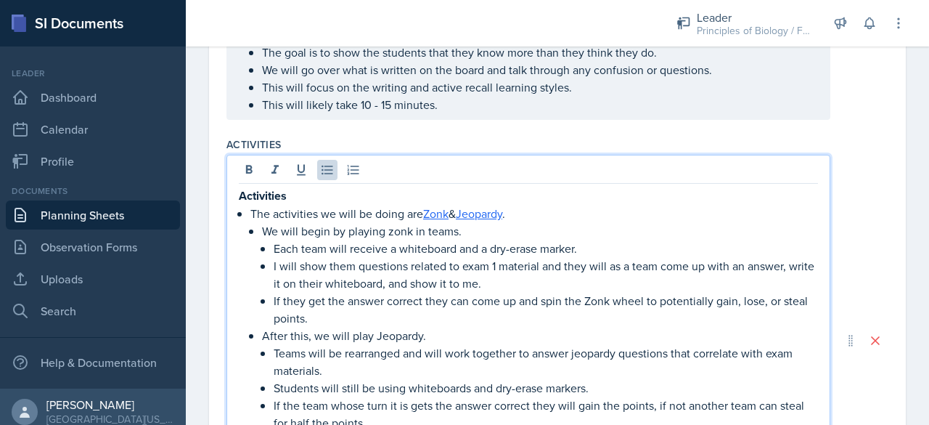
click at [471, 205] on li "The activities we will be doing are Zonk & Jeopardy . We will begin by playing …" at bounding box center [535, 353] width 568 height 296
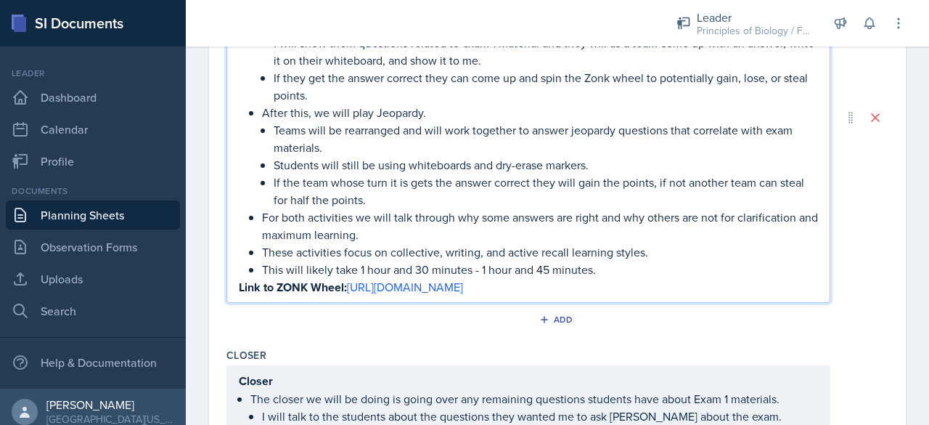
scroll to position [924, 0]
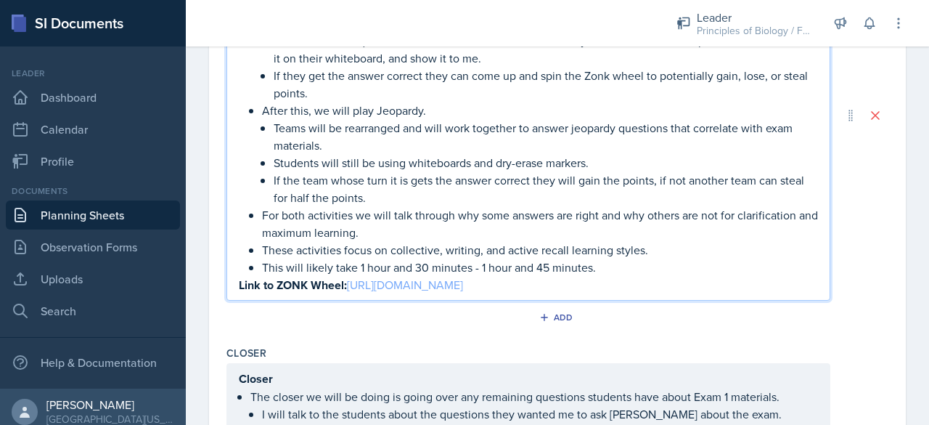
drag, startPoint x: 498, startPoint y: 285, endPoint x: 353, endPoint y: 288, distance: 145.3
click at [353, 288] on p "Link to ZONK Wheel: [URL][DOMAIN_NAME]" at bounding box center [528, 285] width 579 height 18
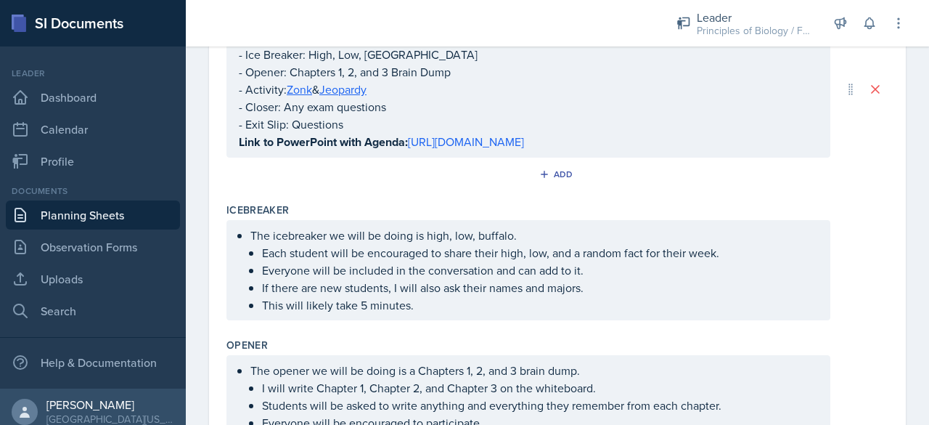
scroll to position [0, 0]
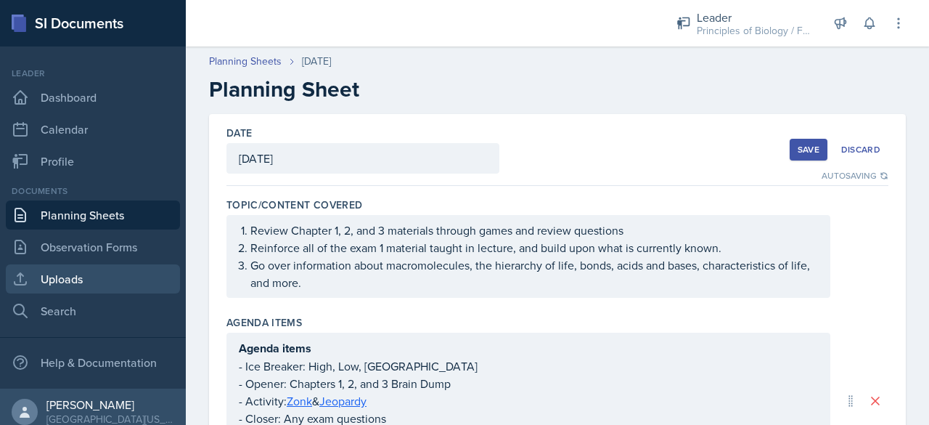
click at [76, 275] on link "Uploads" at bounding box center [93, 278] width 174 height 29
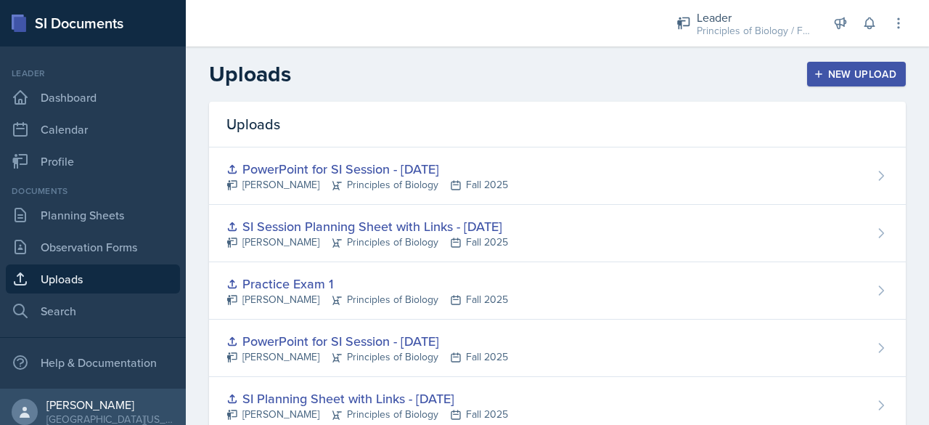
click at [819, 73] on div "New Upload" at bounding box center [857, 74] width 81 height 12
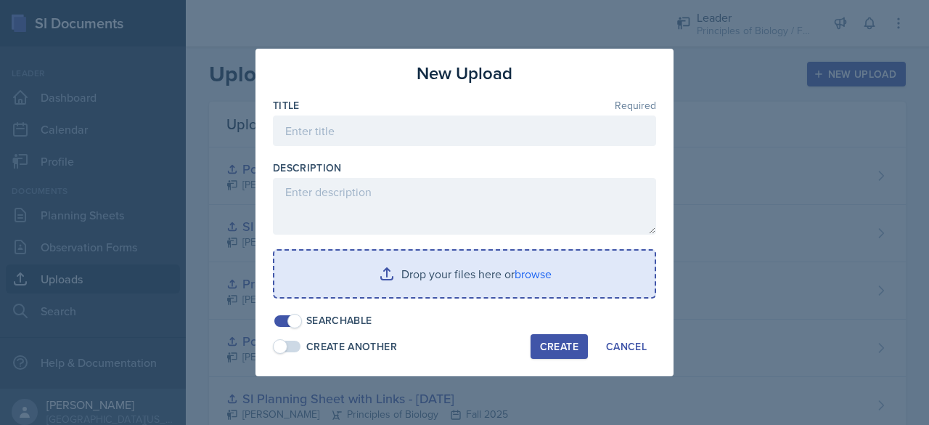
click at [420, 284] on input "file" at bounding box center [464, 274] width 381 height 46
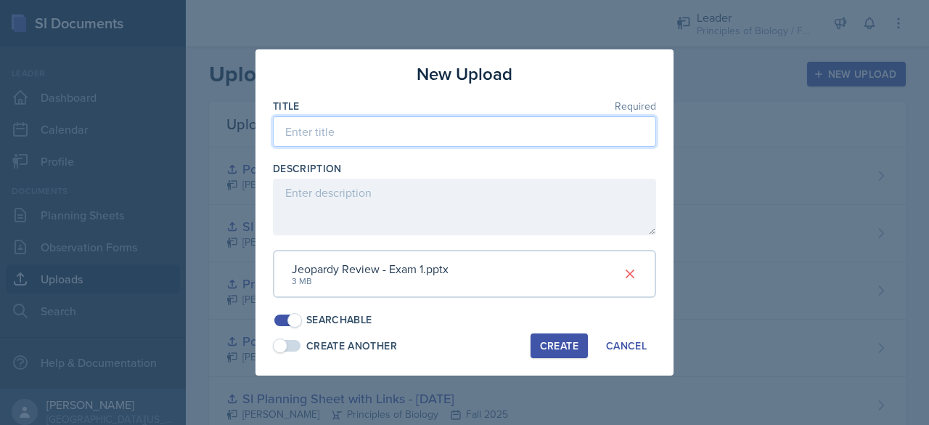
click at [442, 137] on input at bounding box center [464, 131] width 383 height 30
type input "Jeopardy Review - Exam 1"
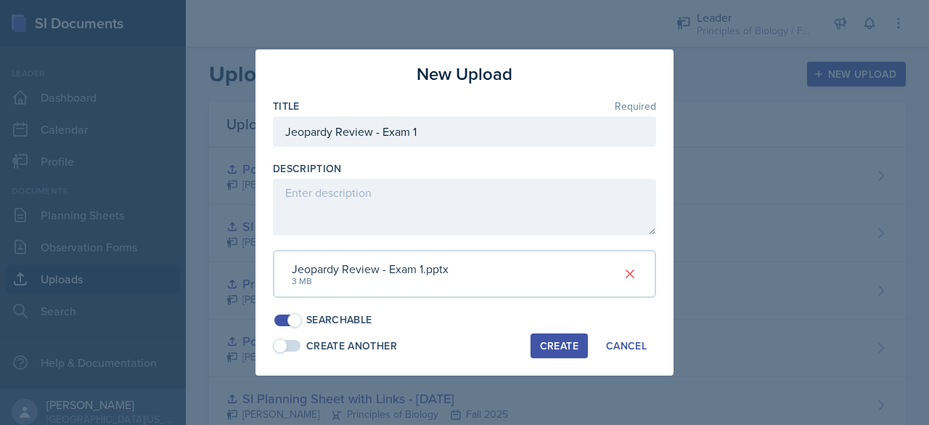
click at [550, 342] on div "Create" at bounding box center [559, 346] width 38 height 12
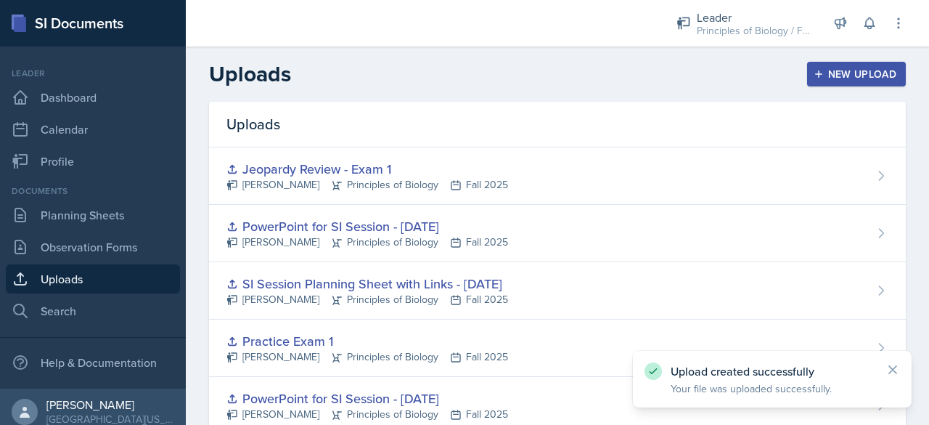
click at [845, 68] on div "New Upload" at bounding box center [857, 74] width 81 height 12
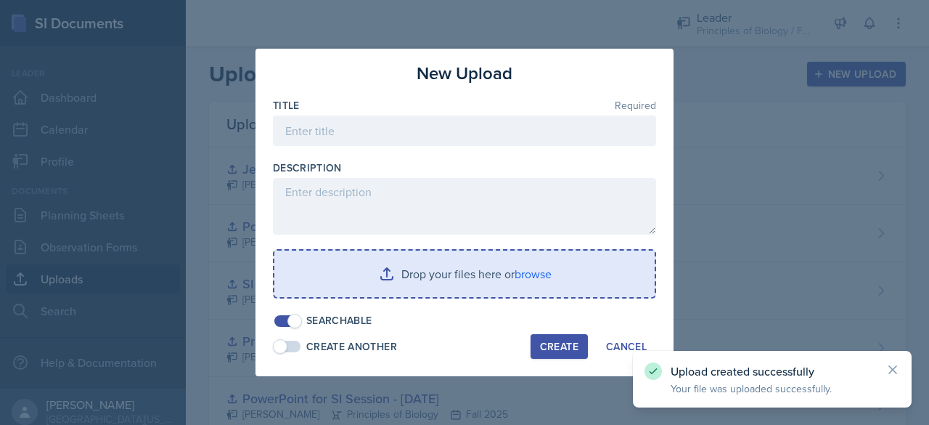
click at [512, 268] on input "file" at bounding box center [464, 274] width 381 height 46
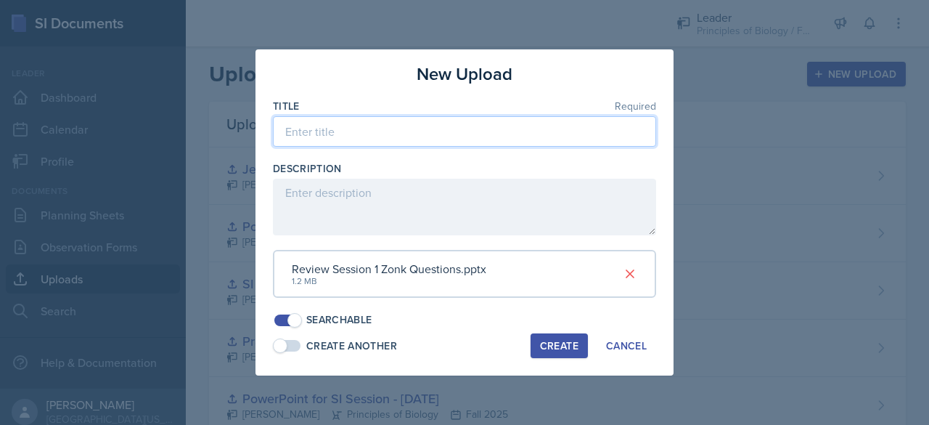
click at [385, 138] on input at bounding box center [464, 131] width 383 height 30
type input "ZONK - Exam 1"
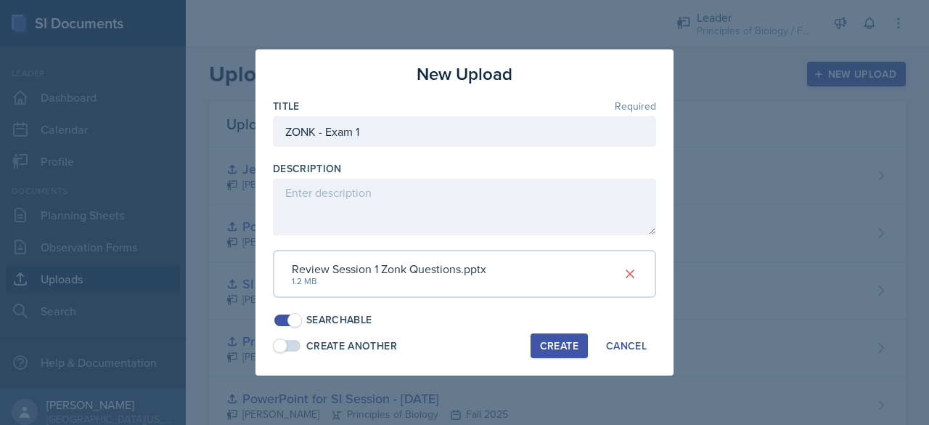
click at [549, 343] on div "Create" at bounding box center [559, 346] width 38 height 12
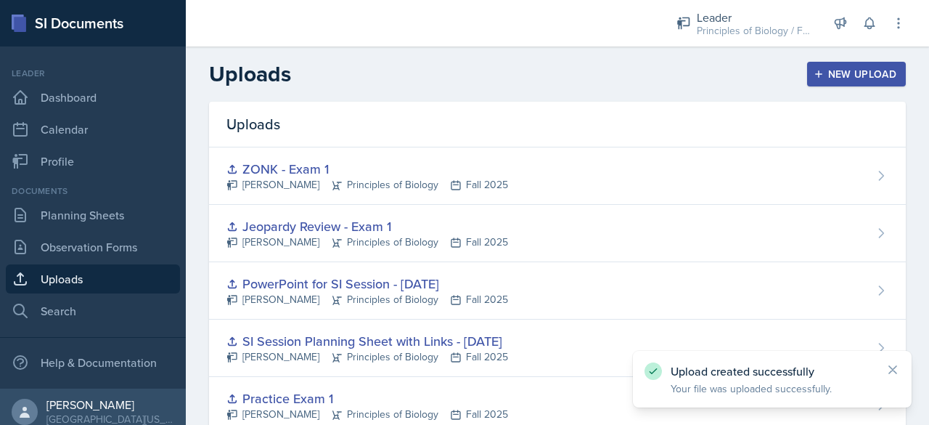
click at [842, 68] on div "New Upload" at bounding box center [857, 74] width 81 height 12
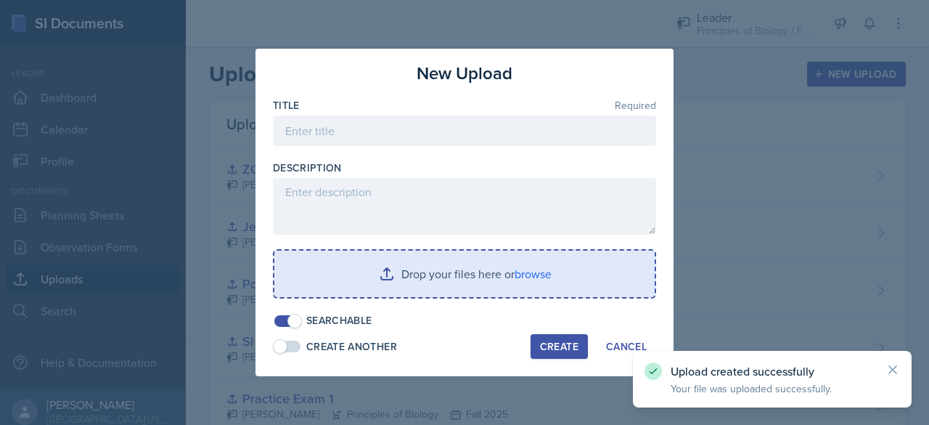
click at [473, 285] on input "file" at bounding box center [464, 274] width 381 height 46
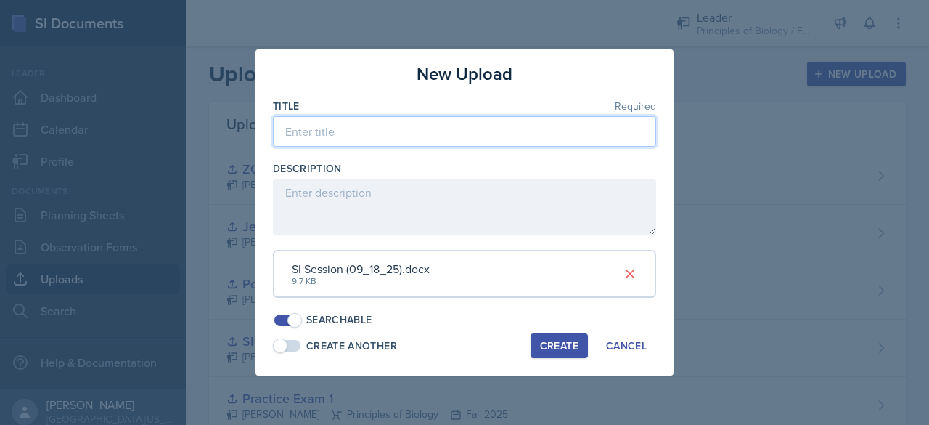
click at [394, 138] on input at bounding box center [464, 131] width 383 height 30
type input "SI Planning Sheet with Links - [DATE]"
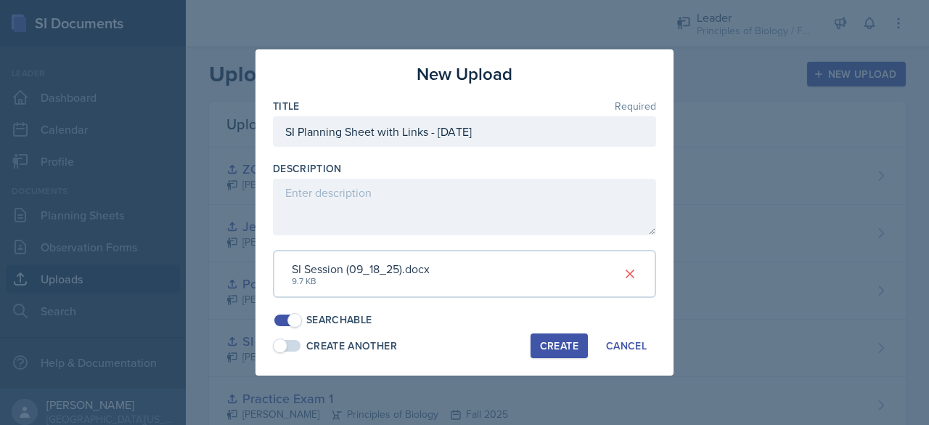
click at [546, 343] on div "Create" at bounding box center [559, 346] width 38 height 12
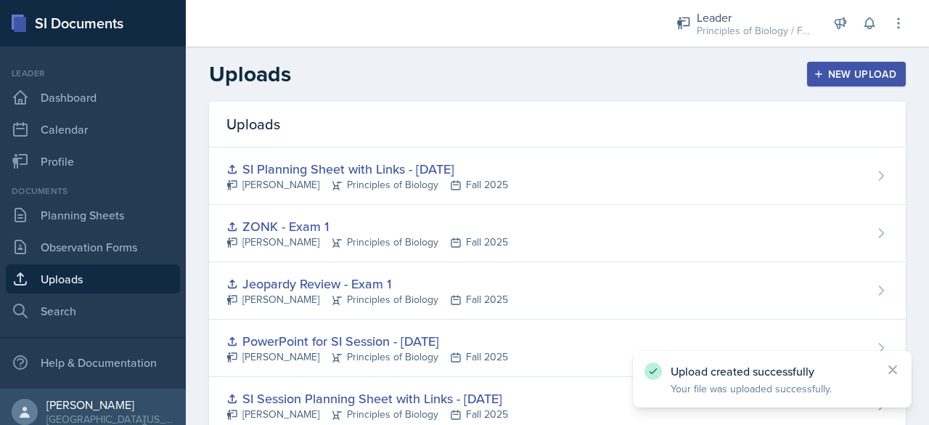
click at [824, 76] on div "New Upload" at bounding box center [857, 74] width 81 height 12
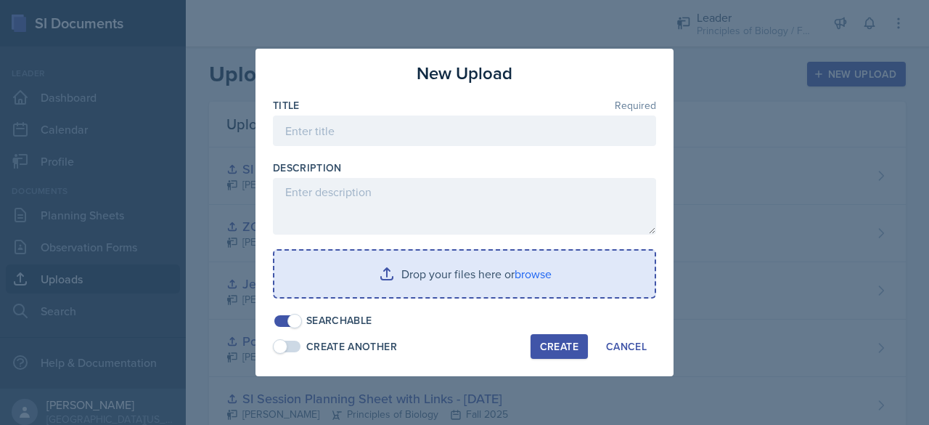
click at [441, 289] on input "file" at bounding box center [464, 274] width 381 height 46
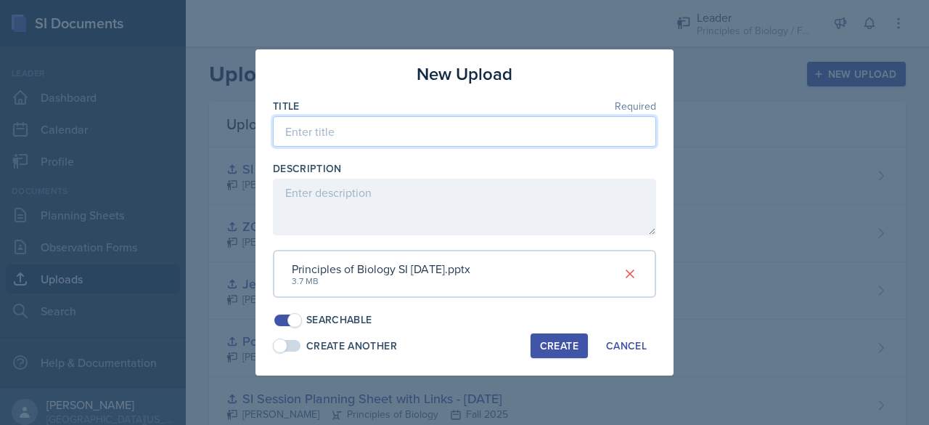
click at [426, 145] on input at bounding box center [464, 131] width 383 height 30
type input "PowerPoint for SI Session - [DATE]"
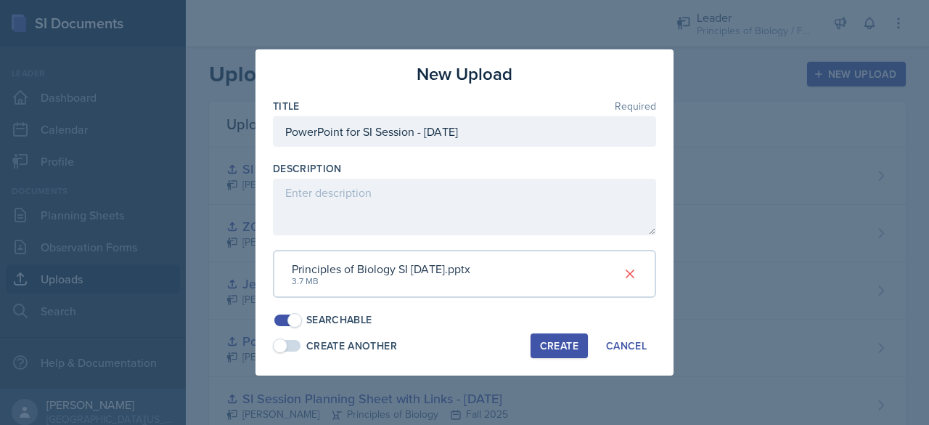
click at [566, 342] on div "Create" at bounding box center [559, 346] width 38 height 12
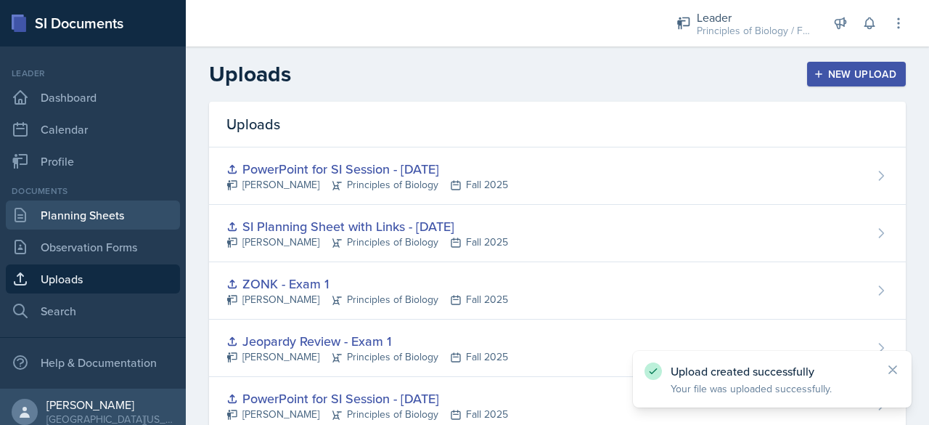
click at [121, 213] on link "Planning Sheets" at bounding box center [93, 214] width 174 height 29
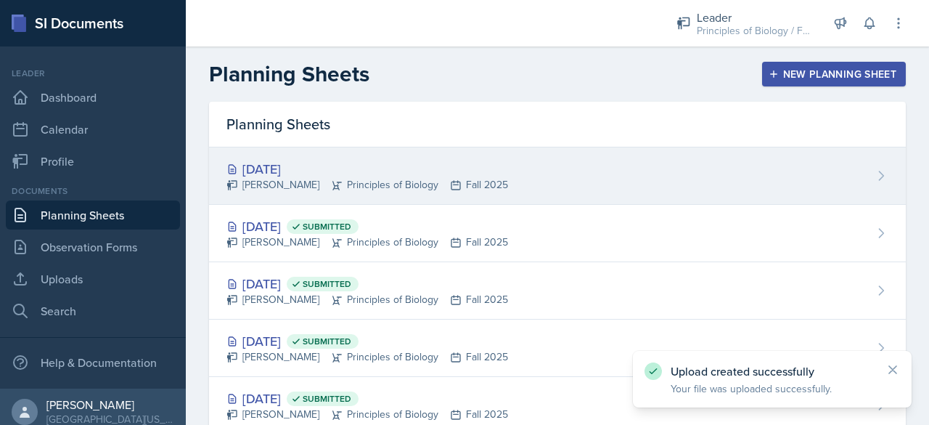
click at [349, 178] on div "[PERSON_NAME] Principles of Biology Fall 2025" at bounding box center [368, 184] width 282 height 15
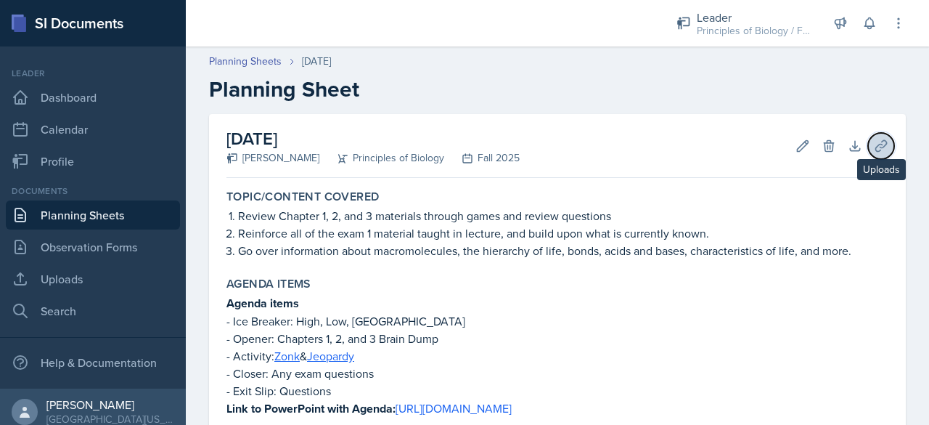
click at [874, 142] on icon at bounding box center [881, 146] width 15 height 15
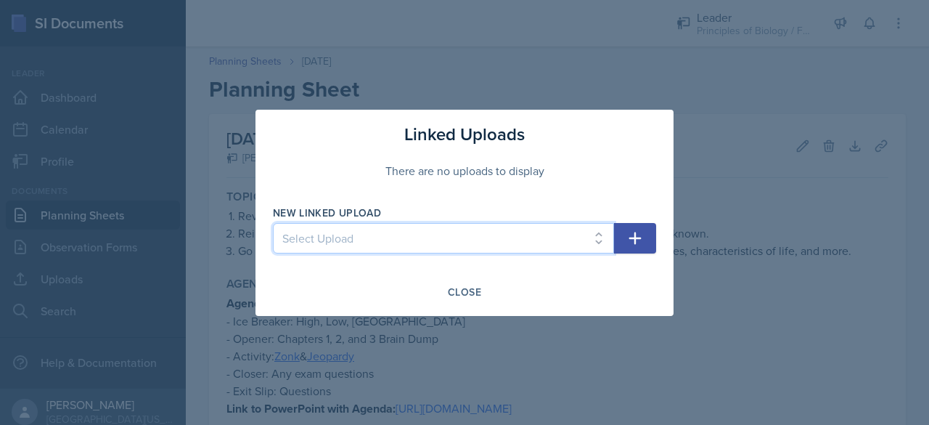
click at [559, 230] on select "Select Upload SI Planning Sheet with Links - [DATE] PowerPoint for SI Session -…" at bounding box center [443, 238] width 341 height 30
select select "85a0dcf8-1509-4b20-a5ee-0211d095cc30"
click at [273, 223] on select "Select Upload SI Planning Sheet with Links - [DATE] PowerPoint for SI Session -…" at bounding box center [443, 238] width 341 height 30
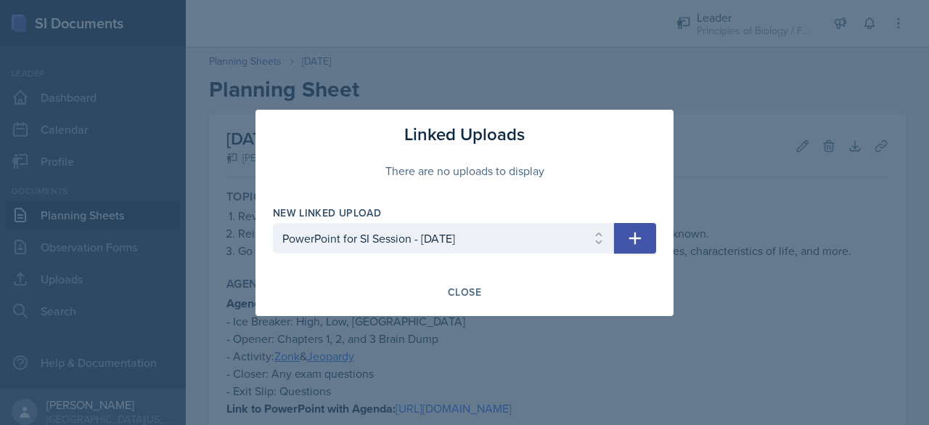
click at [639, 237] on icon "button" at bounding box center [636, 238] width 12 height 12
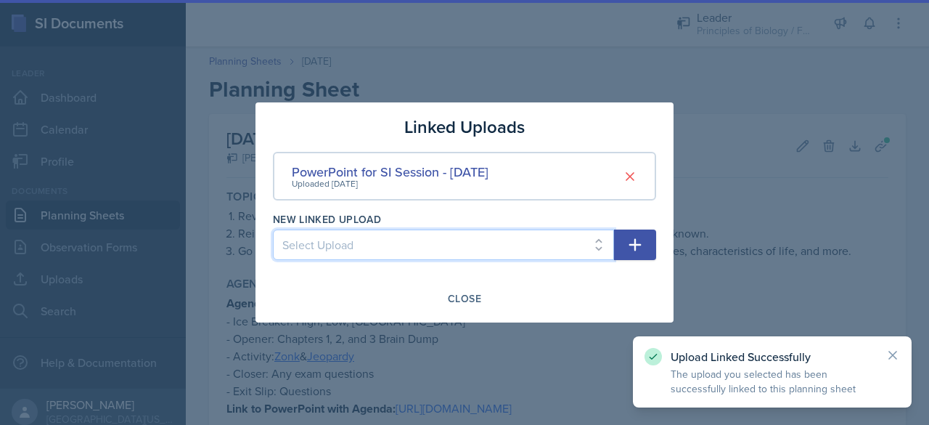
click at [507, 240] on select "Select Upload SI Planning Sheet with Links - [DATE] PowerPoint for SI Session -…" at bounding box center [443, 244] width 341 height 30
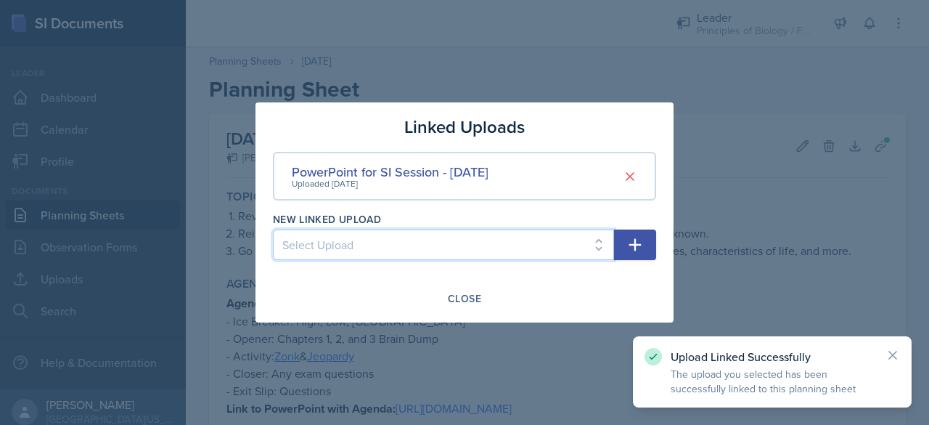
select select "36dbaef2-f8f4-4ce3-b104-9a3b09ee4efb"
click at [273, 229] on select "Select Upload SI Planning Sheet with Links - [DATE] PowerPoint for SI Session -…" at bounding box center [443, 244] width 341 height 30
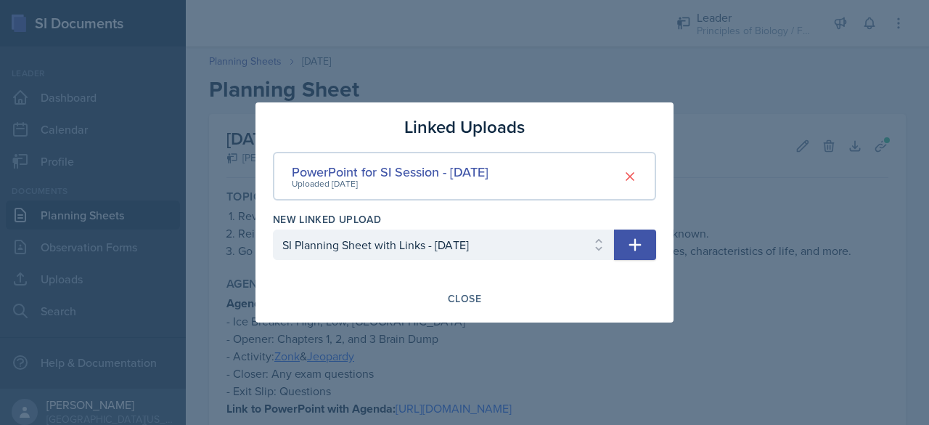
click at [635, 253] on icon "button" at bounding box center [635, 244] width 17 height 17
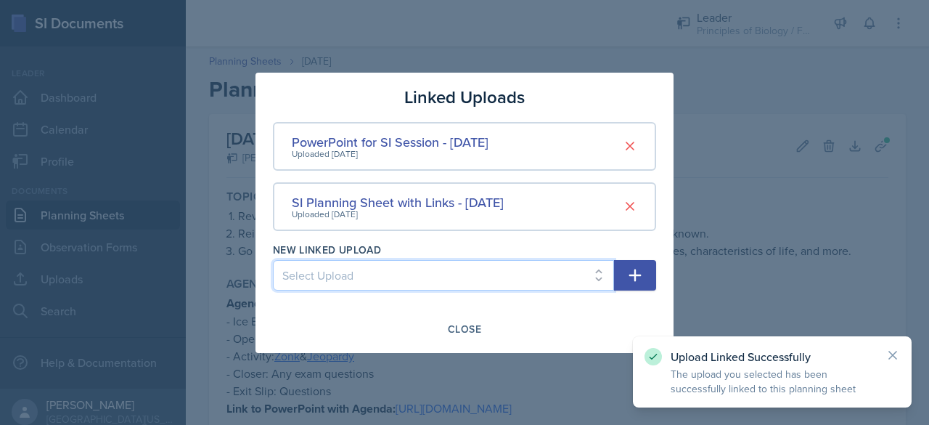
click at [471, 273] on select "Select Upload SI Planning Sheet with Links - [DATE] PowerPoint for SI Session -…" at bounding box center [443, 275] width 341 height 30
select select "79ed4f7c-8b31-4689-a780-5c70ac366b60"
click at [273, 260] on select "Select Upload SI Planning Sheet with Links - [DATE] PowerPoint for SI Session -…" at bounding box center [443, 275] width 341 height 30
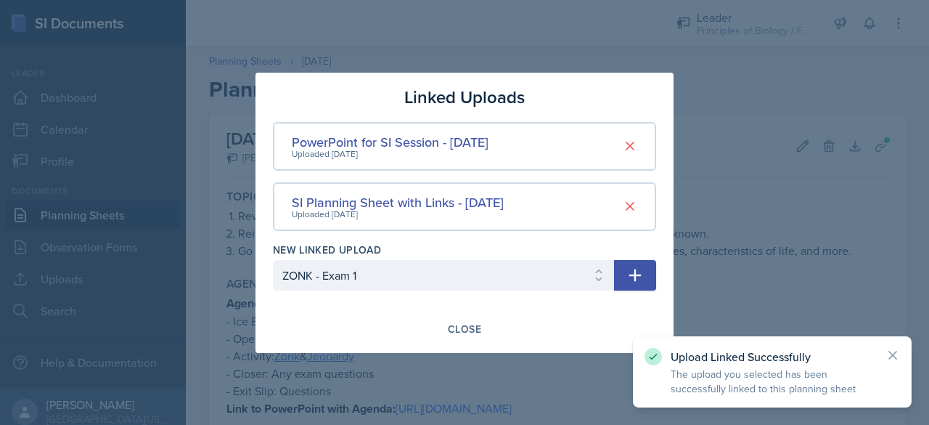
click at [630, 273] on icon "button" at bounding box center [635, 274] width 17 height 17
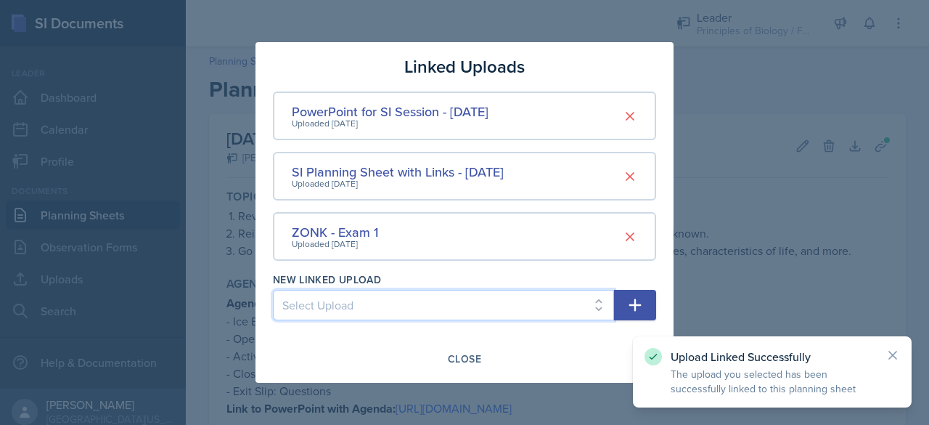
click at [434, 309] on select "Select Upload SI Planning Sheet with Links - [DATE] PowerPoint for SI Session -…" at bounding box center [443, 305] width 341 height 30
select select "adf59430-0919-49e7-9b9b-9f6987ca6afe"
click at [273, 290] on select "Select Upload SI Planning Sheet with Links - [DATE] PowerPoint for SI Session -…" at bounding box center [443, 305] width 341 height 30
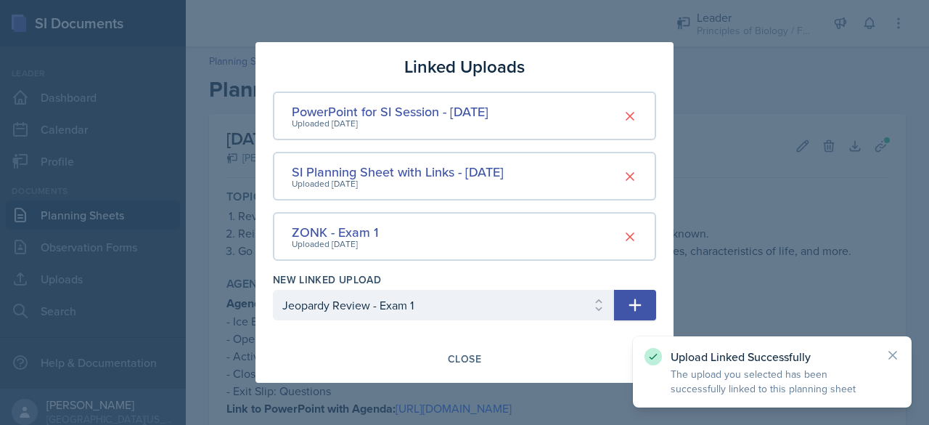
click at [631, 303] on icon "button" at bounding box center [635, 304] width 17 height 17
select select
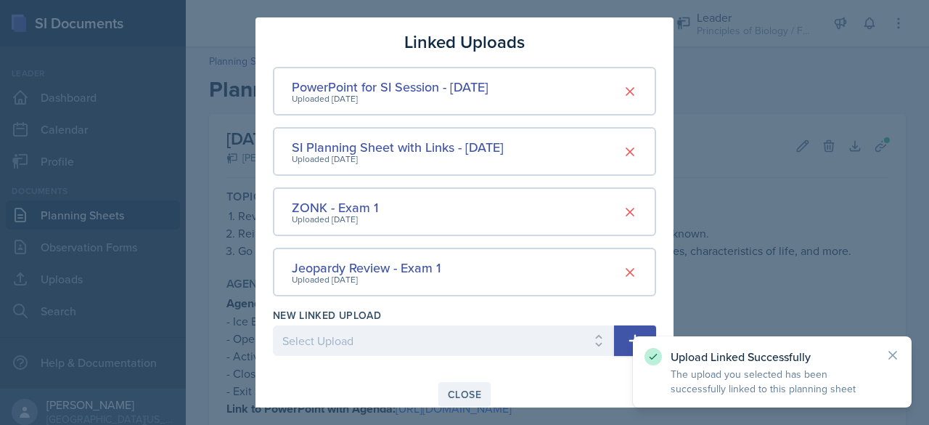
click at [448, 388] on div "Close" at bounding box center [464, 394] width 33 height 12
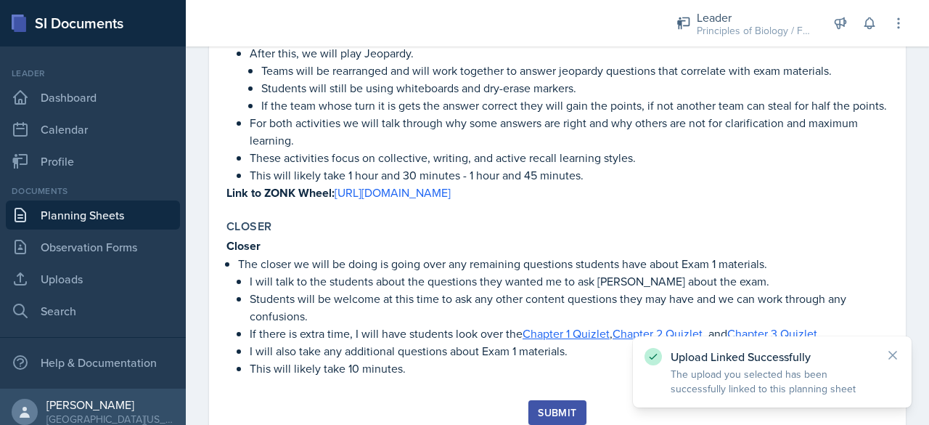
scroll to position [895, 0]
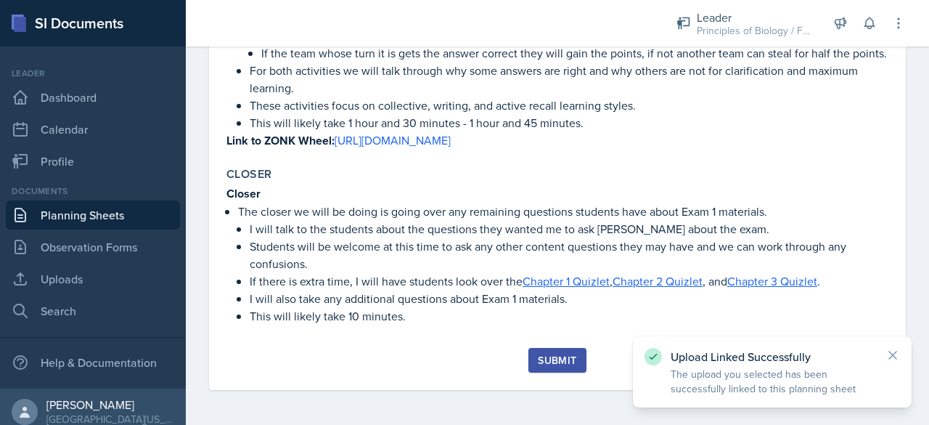
click at [552, 360] on div "Submit" at bounding box center [557, 360] width 38 height 12
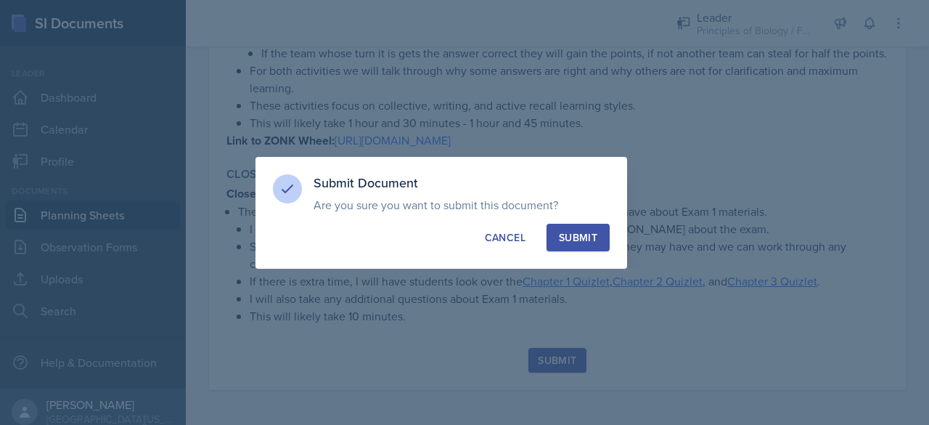
click at [595, 233] on div "Submit" at bounding box center [578, 237] width 38 height 15
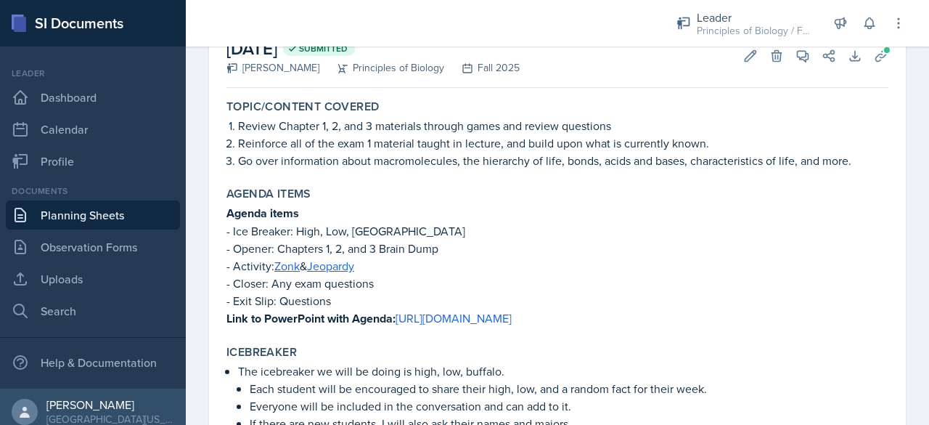
scroll to position [0, 0]
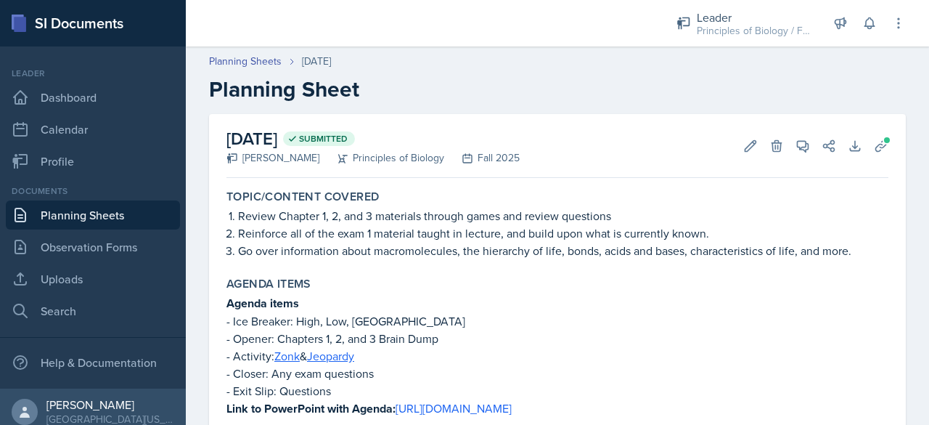
click at [93, 216] on link "Planning Sheets" at bounding box center [93, 214] width 174 height 29
